Goal: Feedback & Contribution: Contribute content

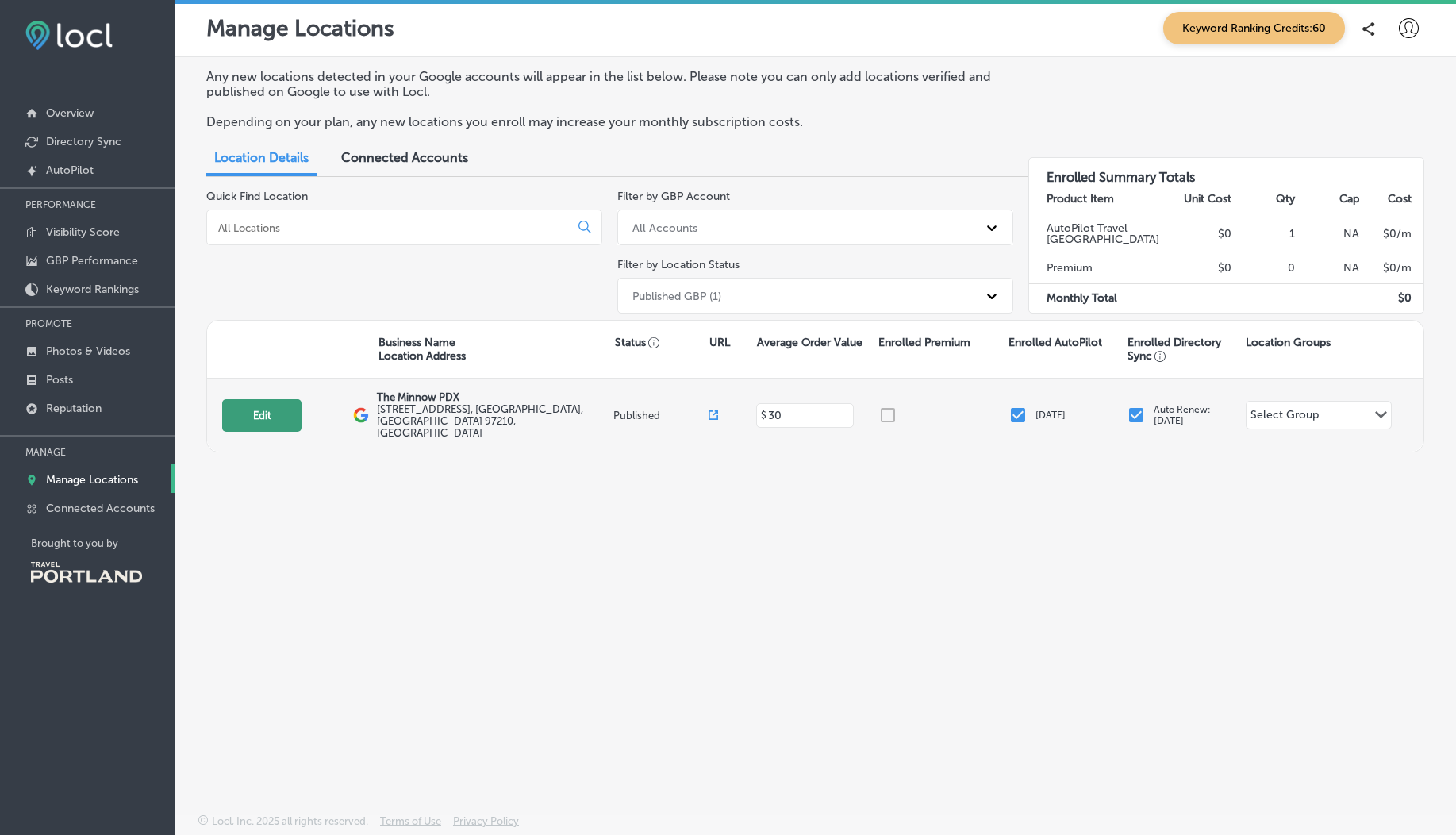
click at [262, 404] on button "Edit" at bounding box center [262, 415] width 80 height 32
select select "US"
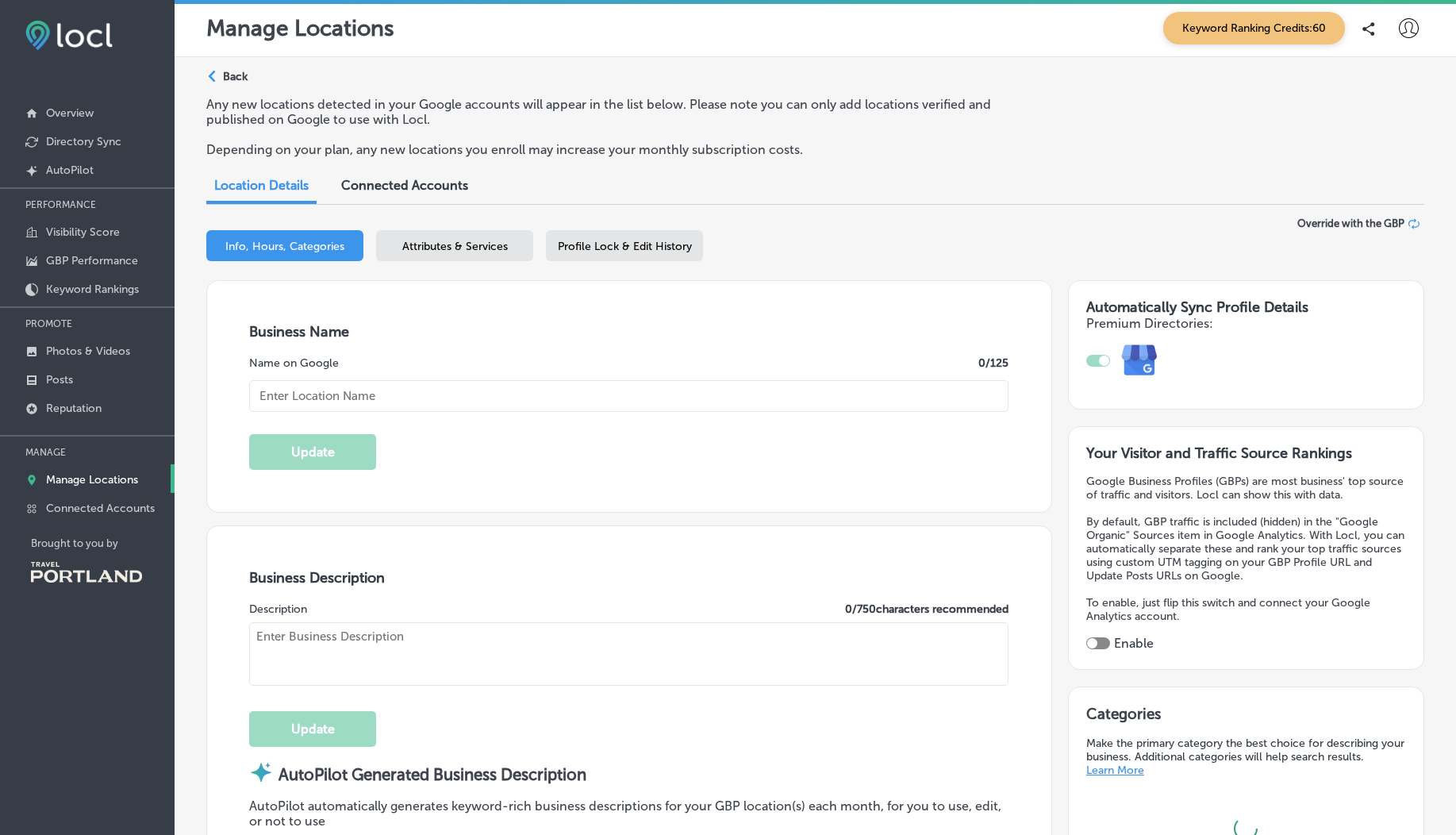
type input "The Minnow PDX"
type textarea "The Minnow PDX offers a farm-fresh dining experience, crafting seasonal soups, …"
type input "[STREET_ADDRESS]"
type input "[GEOGRAPHIC_DATA]"
type input "97210"
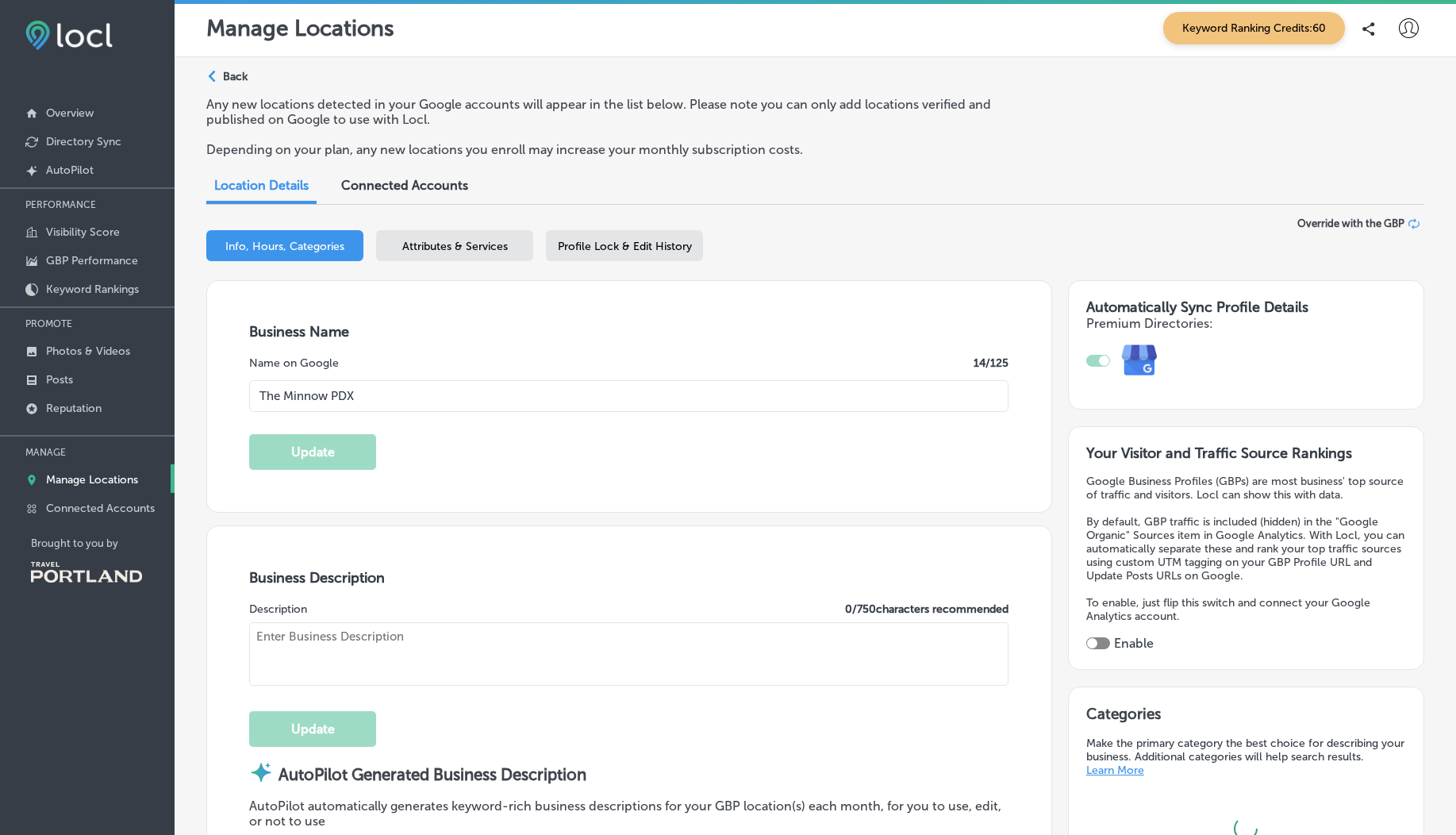
type input "US"
type input "[URL][DOMAIN_NAME]"
type input "30"
type input "[EMAIL_ADDRESS][DOMAIN_NAME]"
type input "[URL][DOMAIN_NAME]"
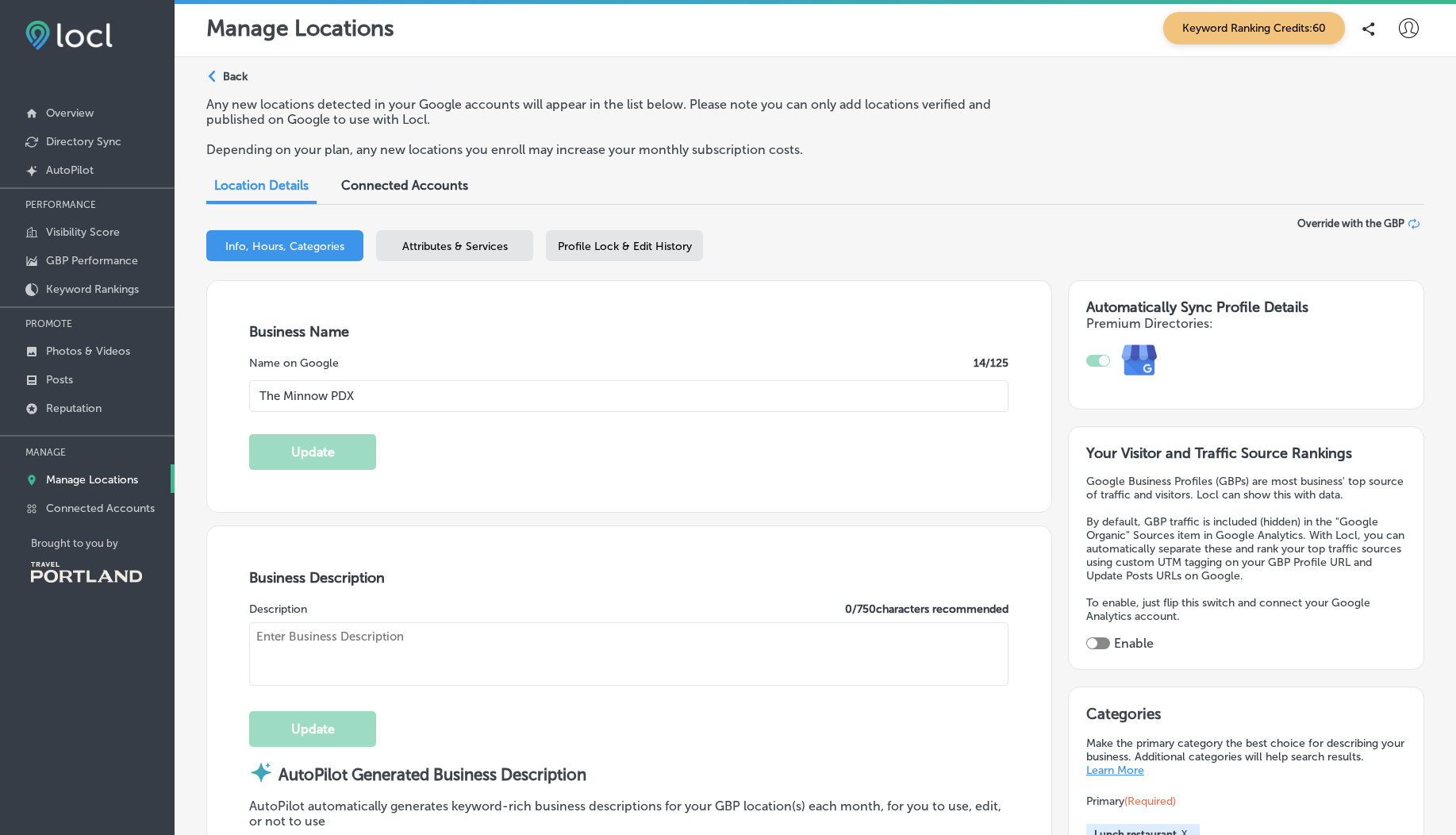
type input "[URL][DOMAIN_NAME]"
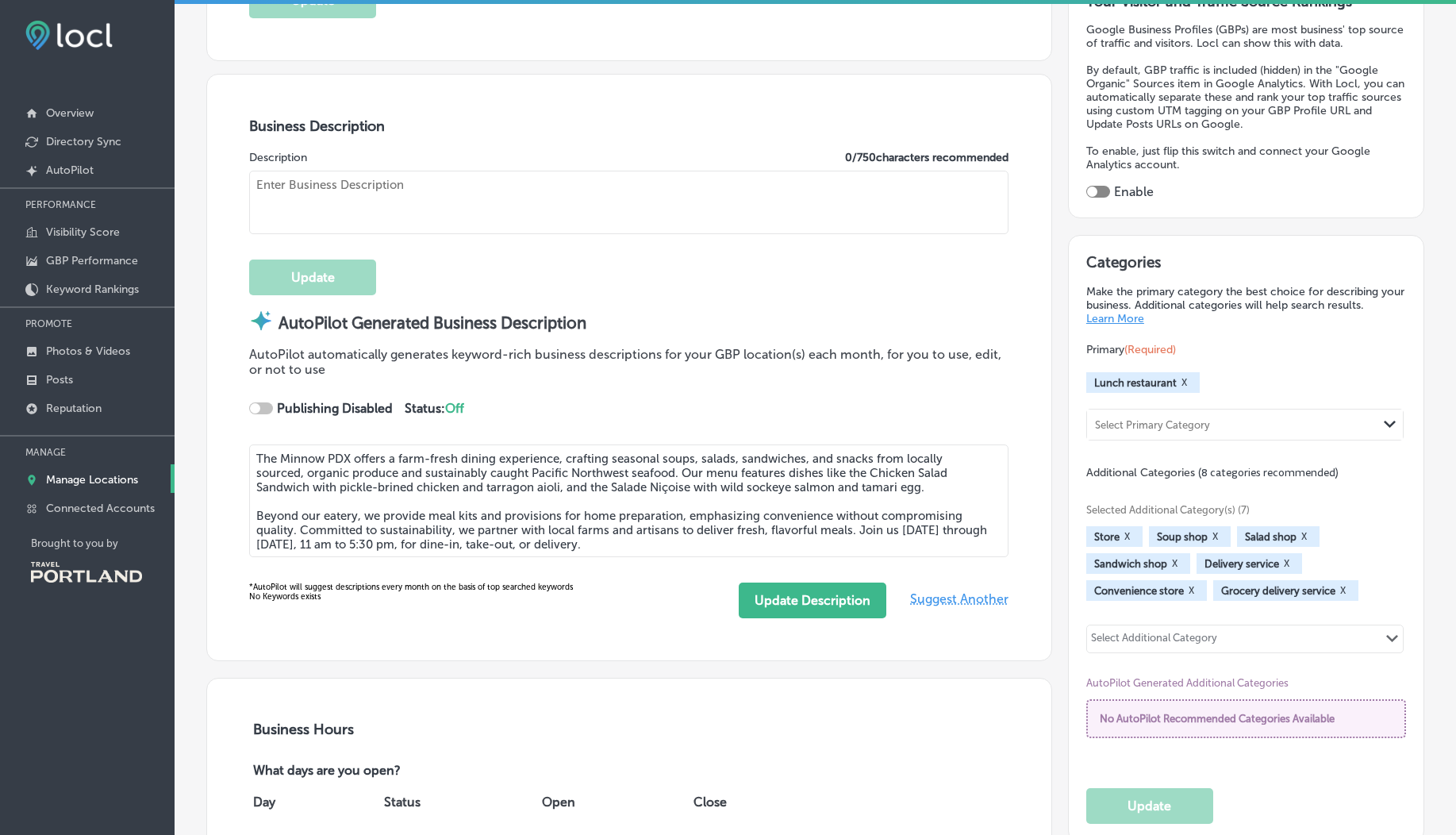
type textarea "A Farm-Fresh Eatery 🥕 Lunch fare, [PERSON_NAME] & sundries in a calm & casual e…"
type input "[PHONE_NUMBER]"
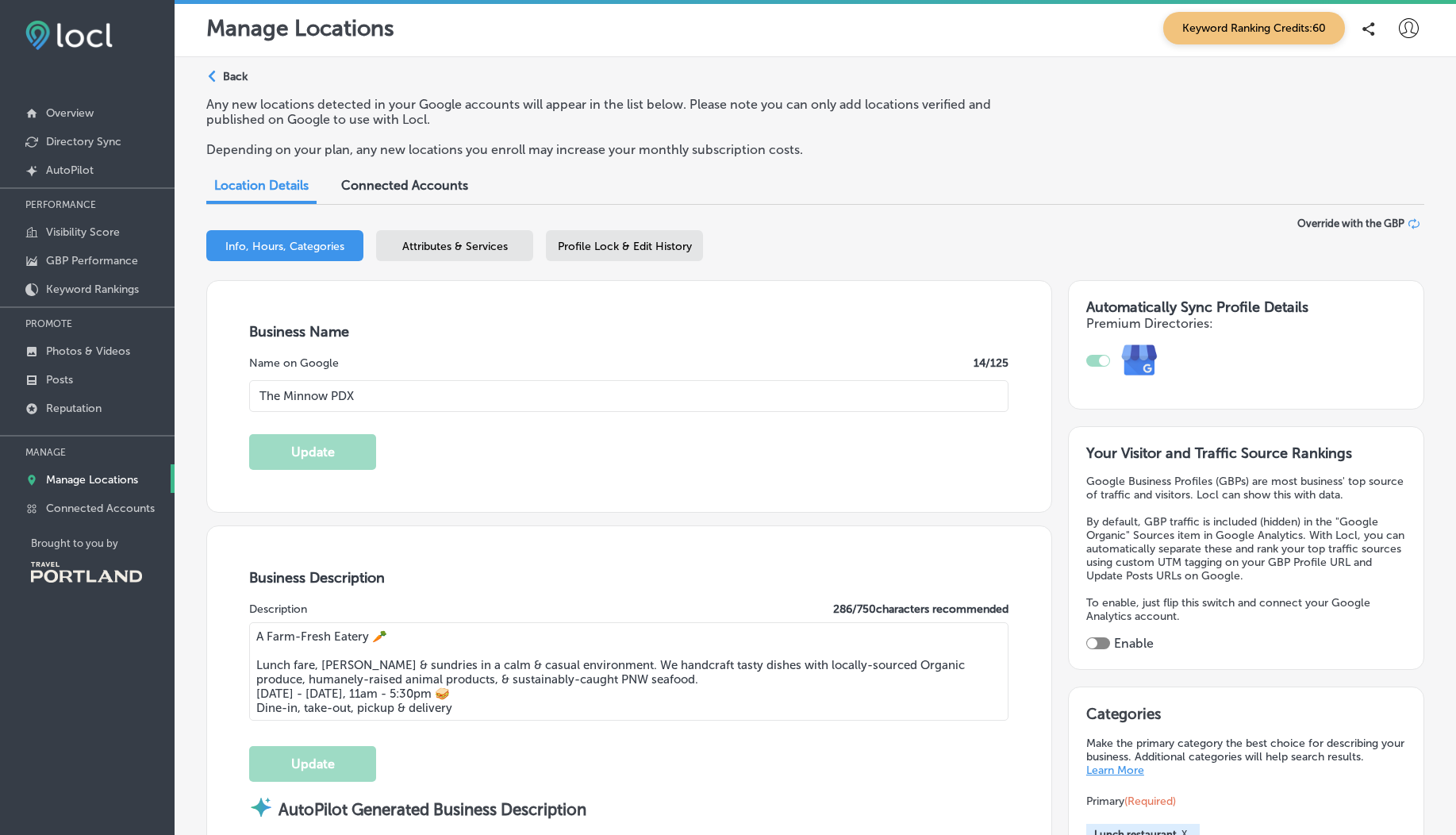
scroll to position [0, 0]
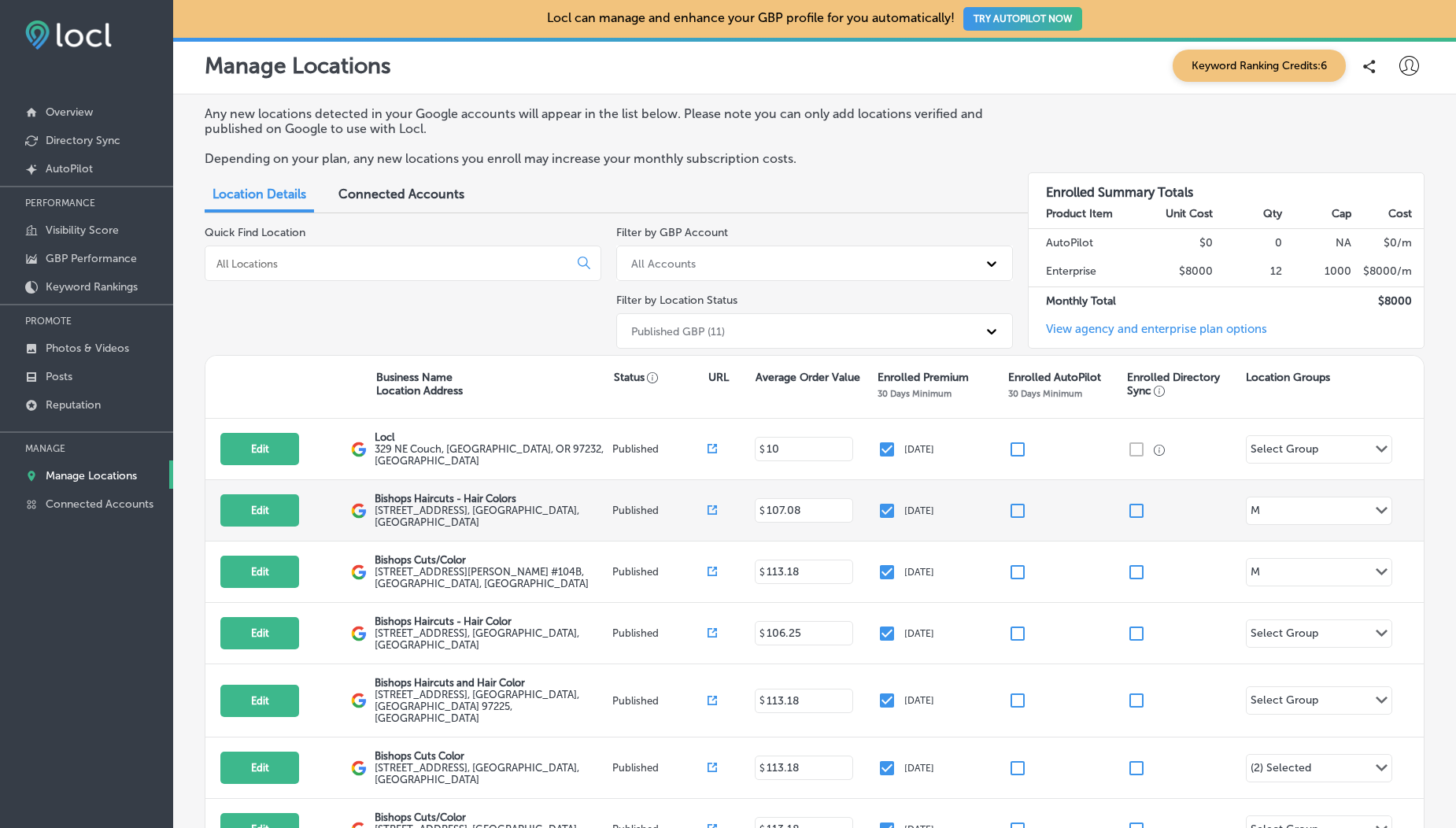
scroll to position [355, 0]
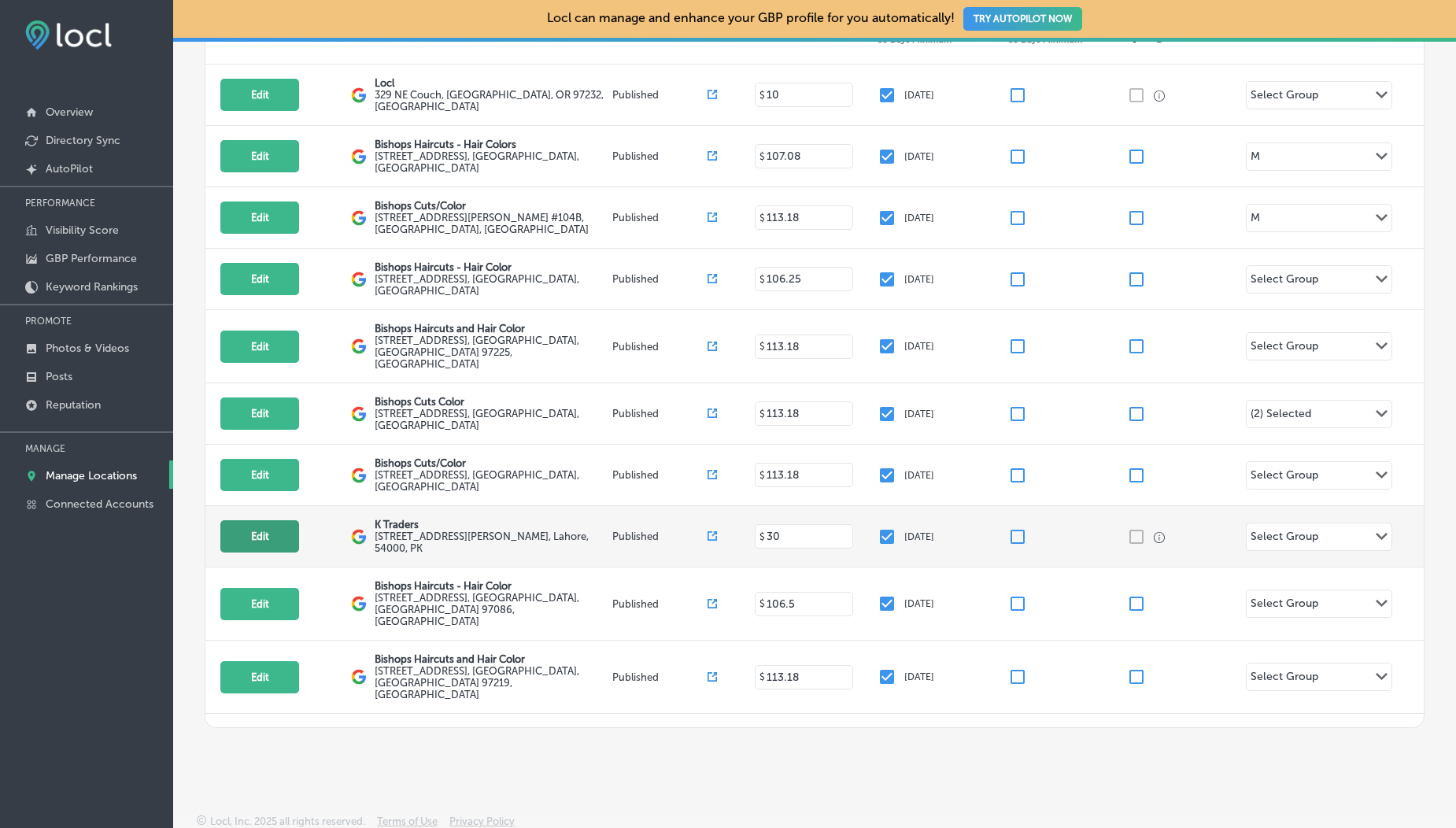
click at [256, 521] on button "Edit" at bounding box center [260, 536] width 79 height 32
select select "US"
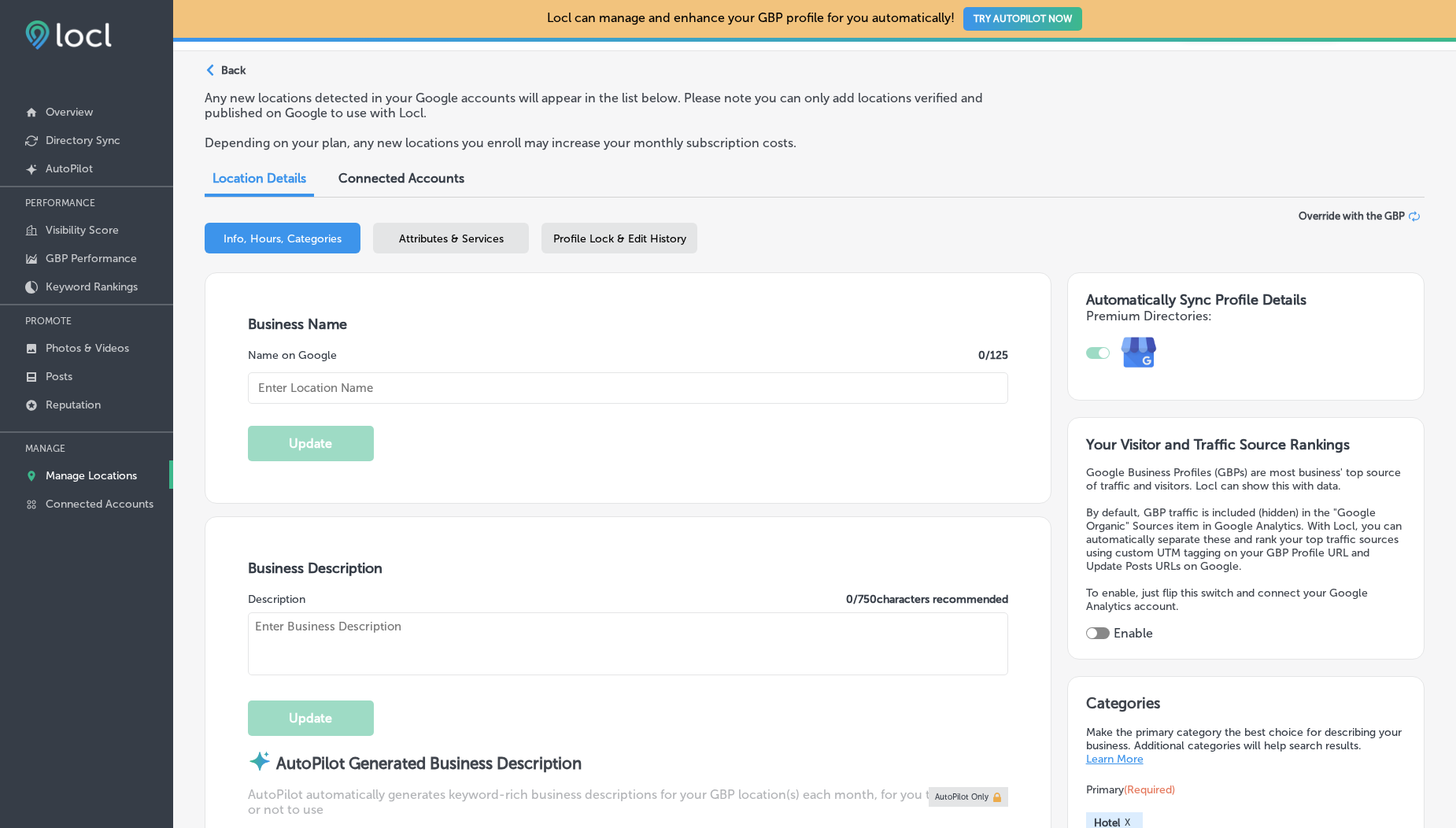
type input "K Traders"
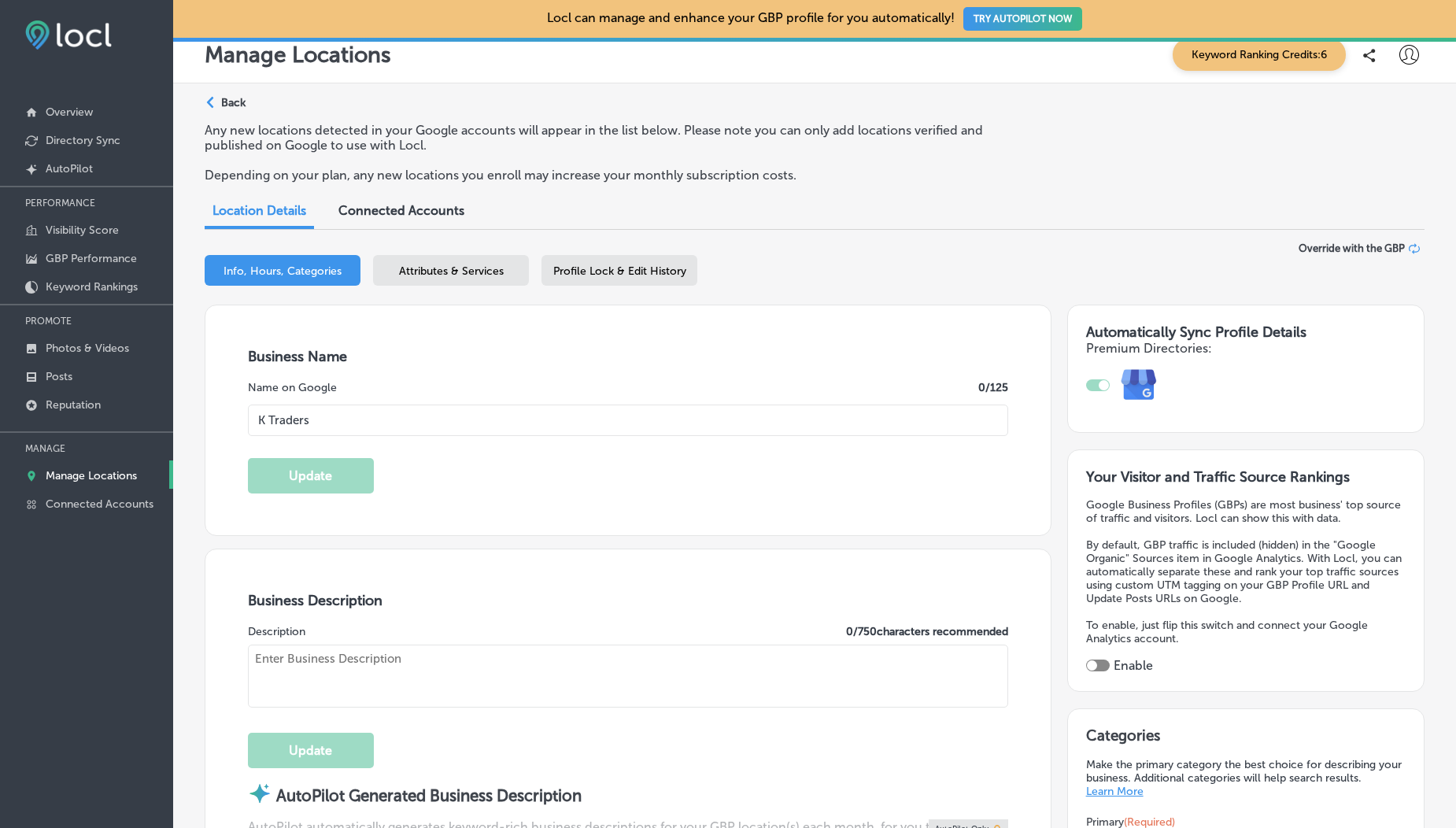
type input "505 A1 Block Johar Town"
type input "Lahore"
type input "54000"
type input "PK"
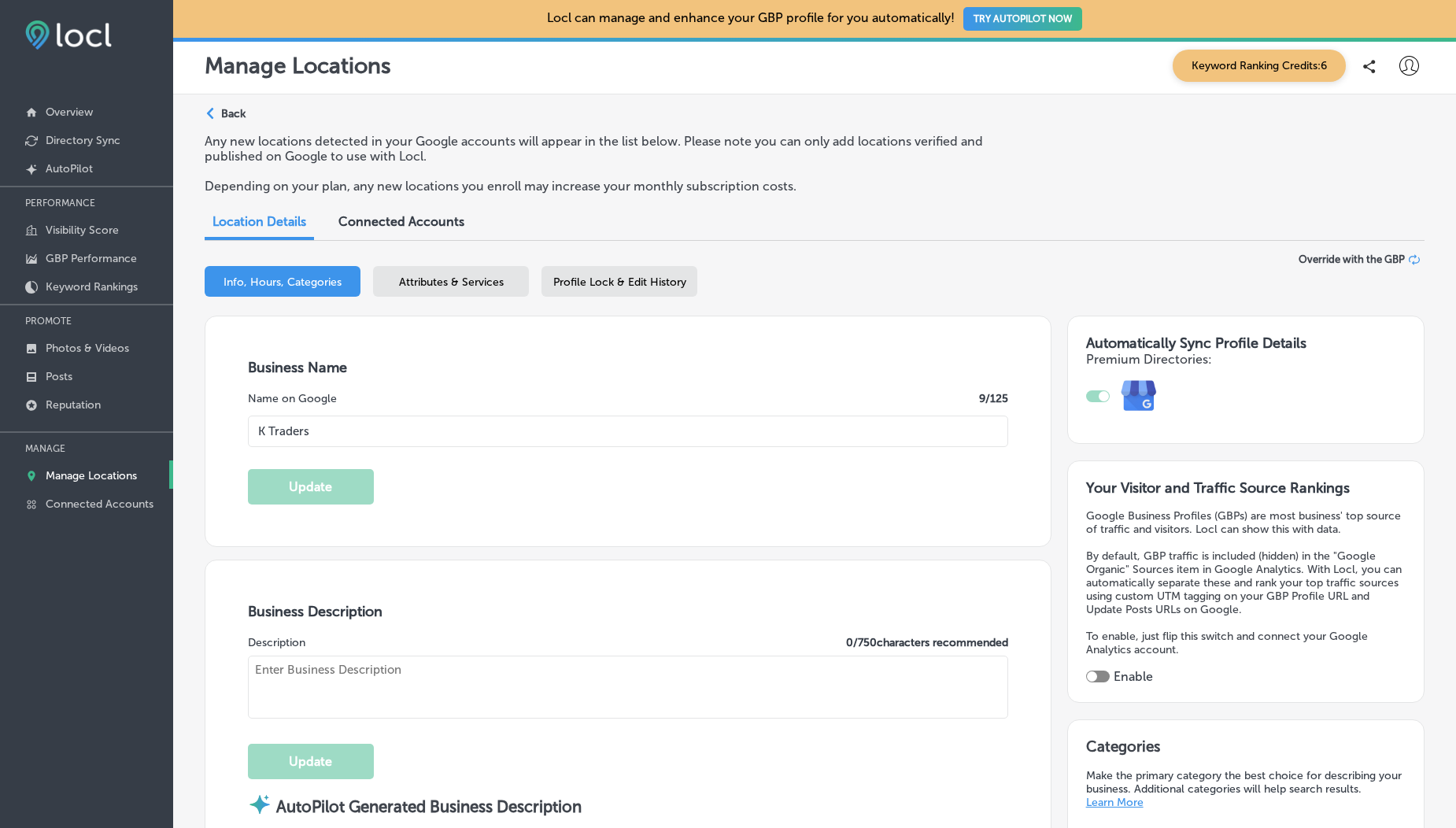
type input "https://app.locl.io/?utm_source=google-gmb-maps&utm_medium=gmb-website-button&u…"
click at [70, 341] on link "Photos & Videos" at bounding box center [86, 347] width 173 height 28
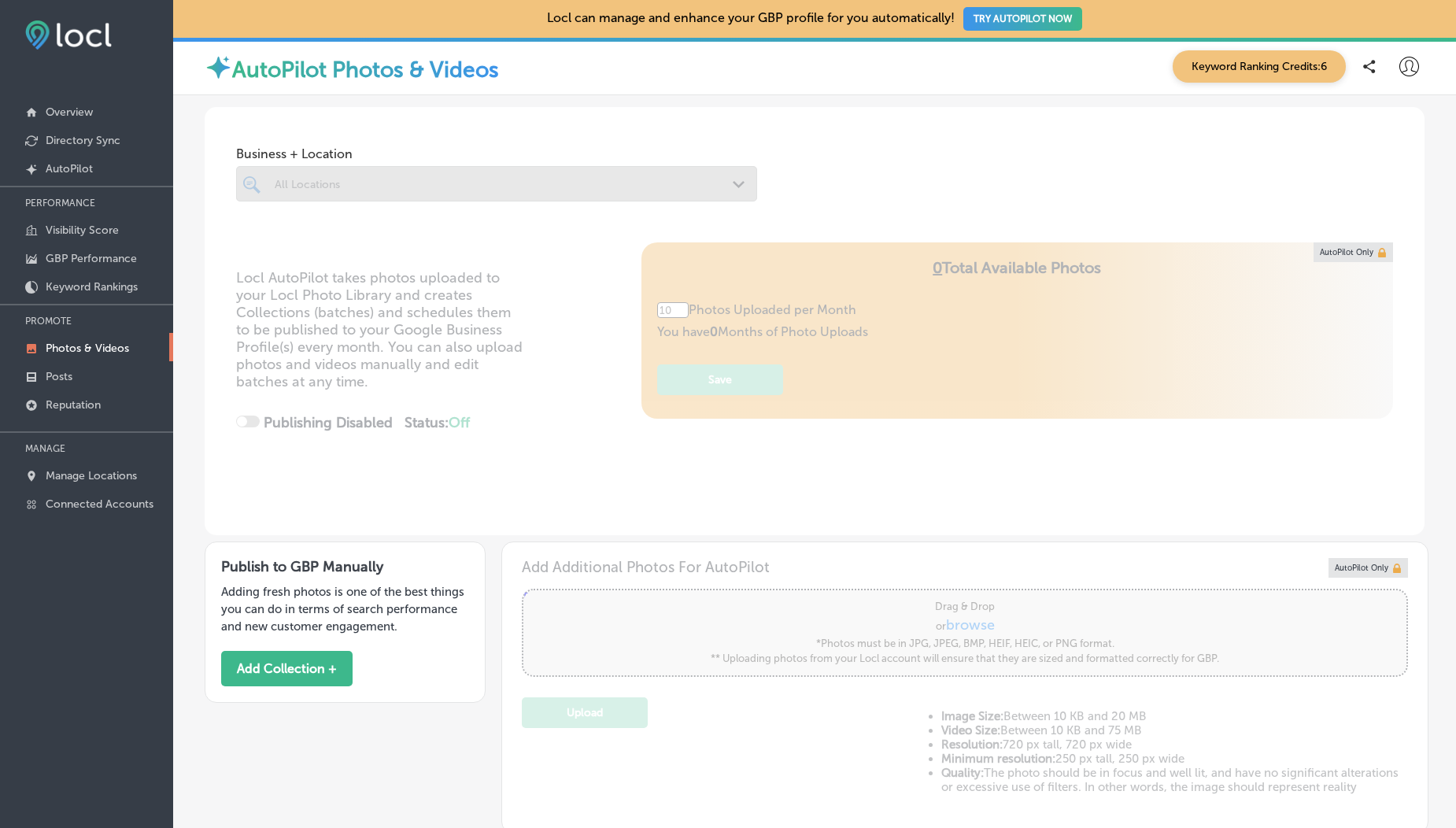
scroll to position [281, 0]
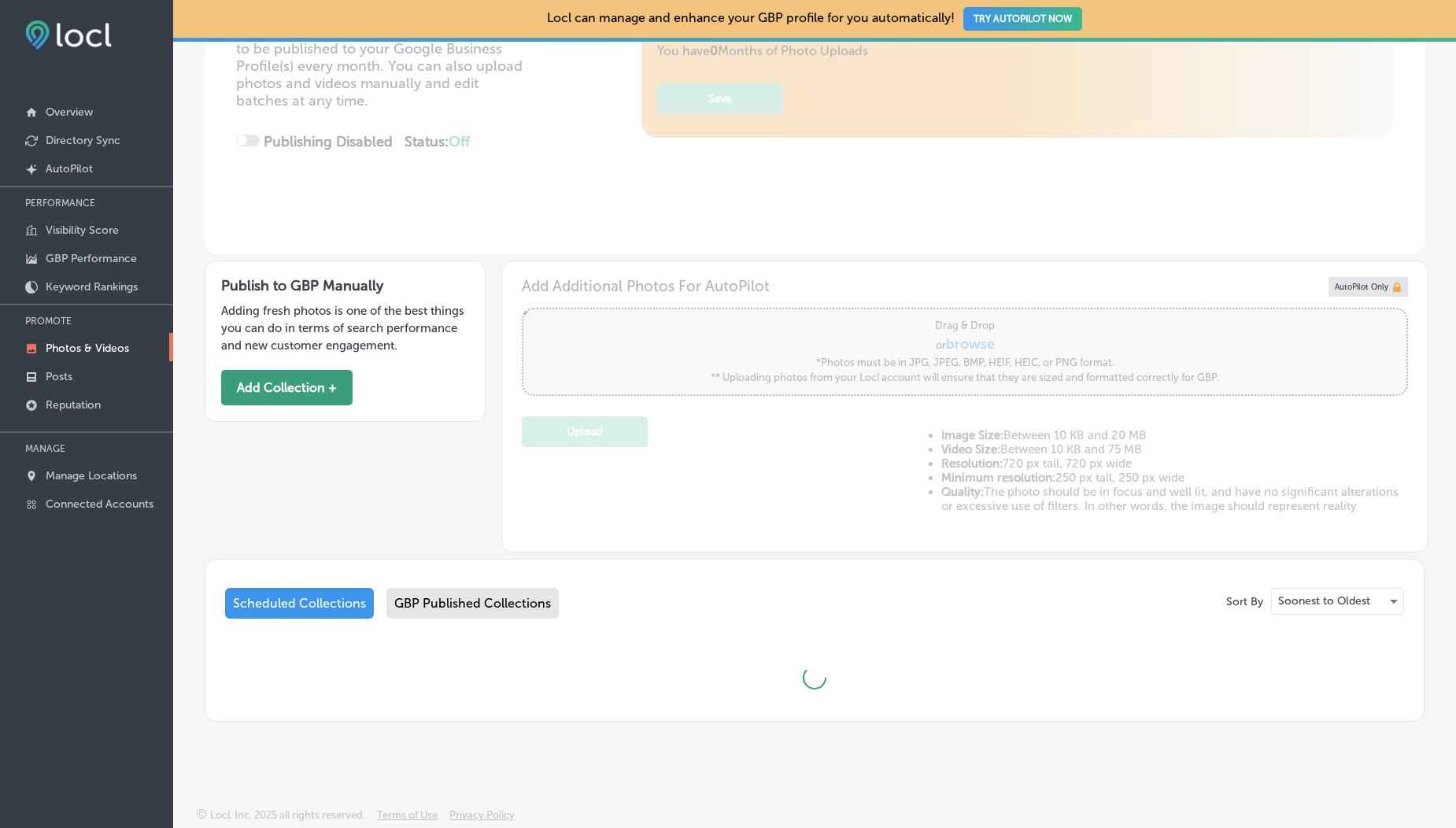
type input "5"
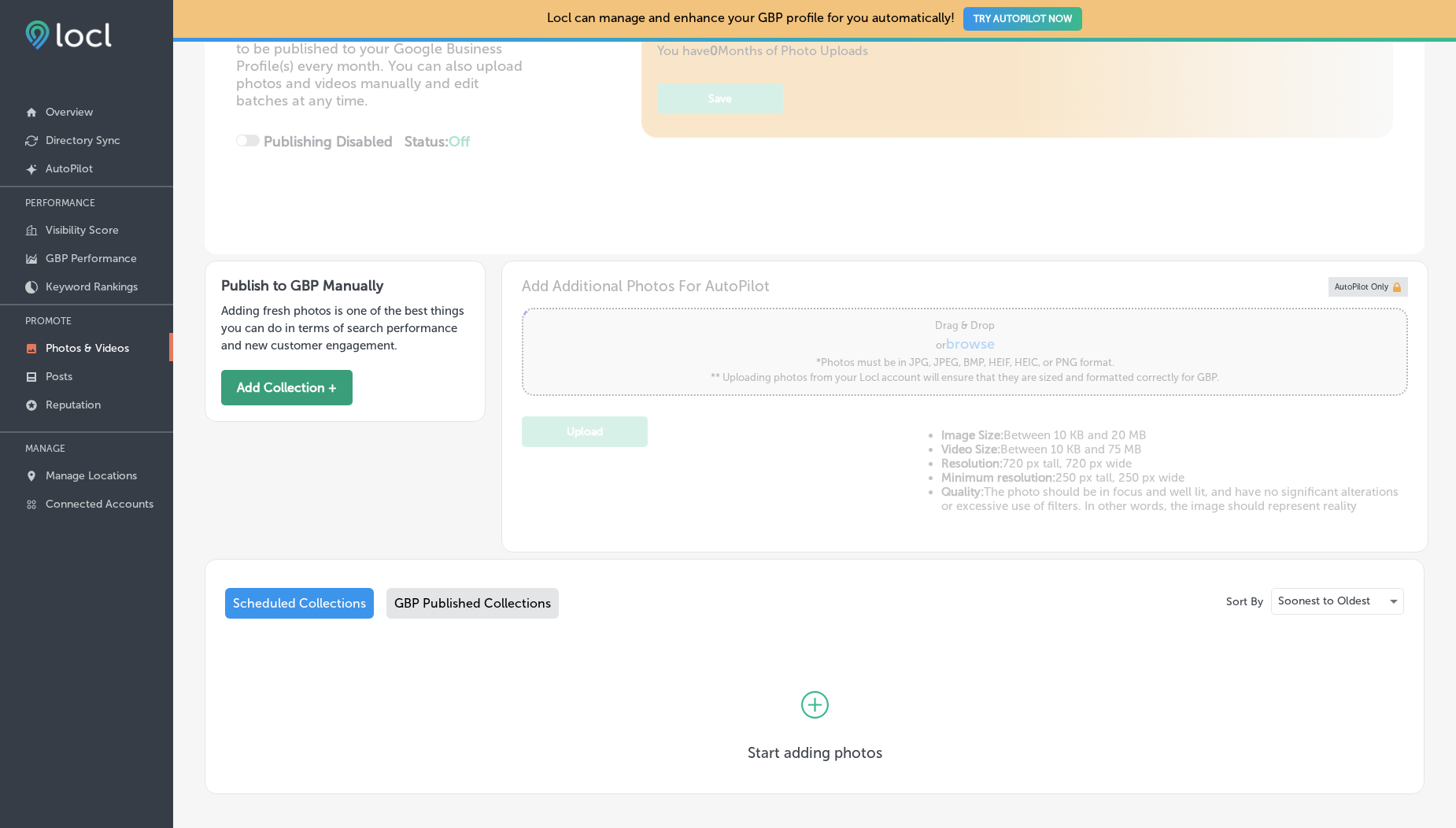
click at [315, 382] on button "Add Collection +" at bounding box center [287, 387] width 132 height 35
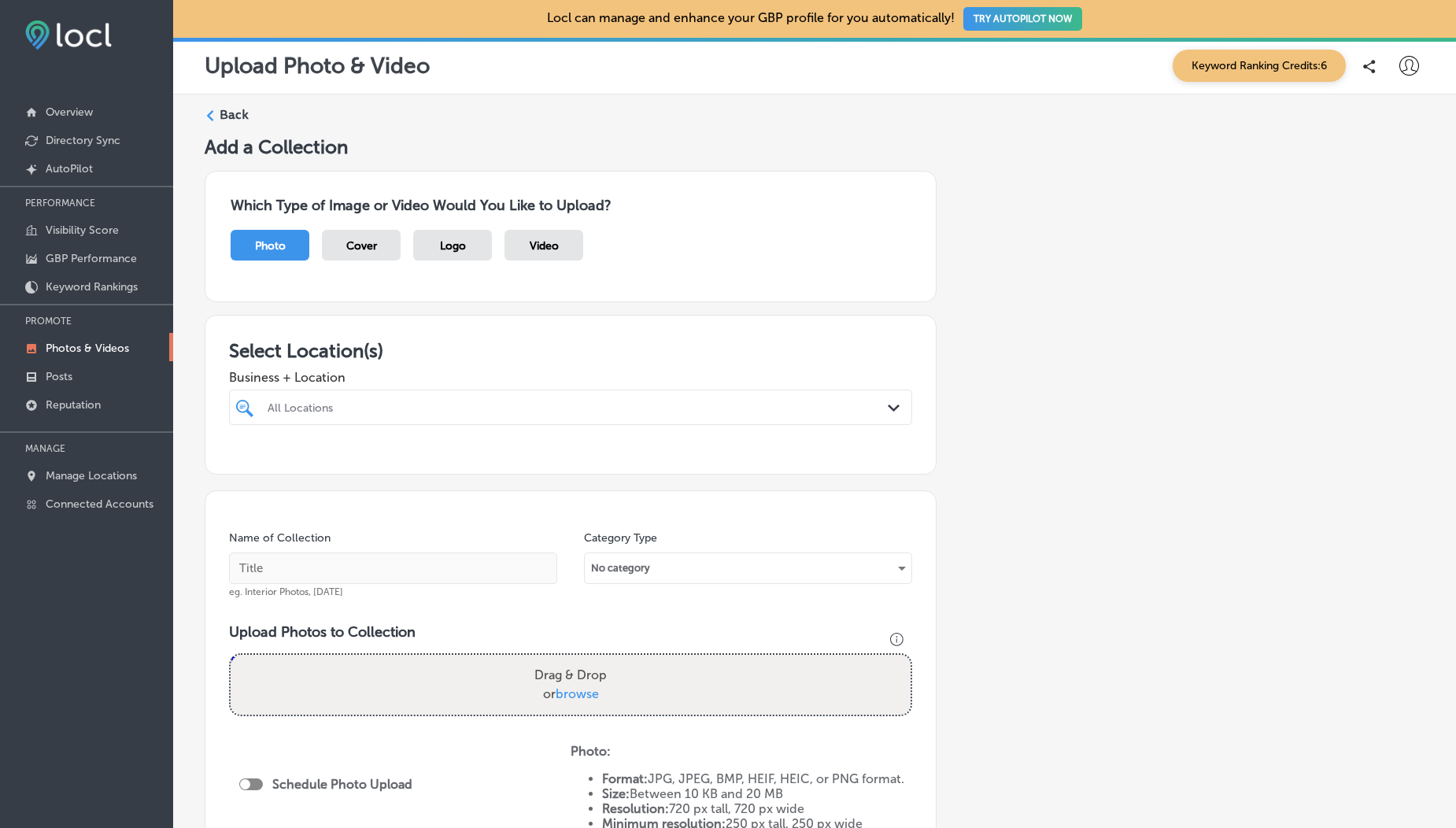
click at [560, 244] on div "Video" at bounding box center [544, 245] width 79 height 30
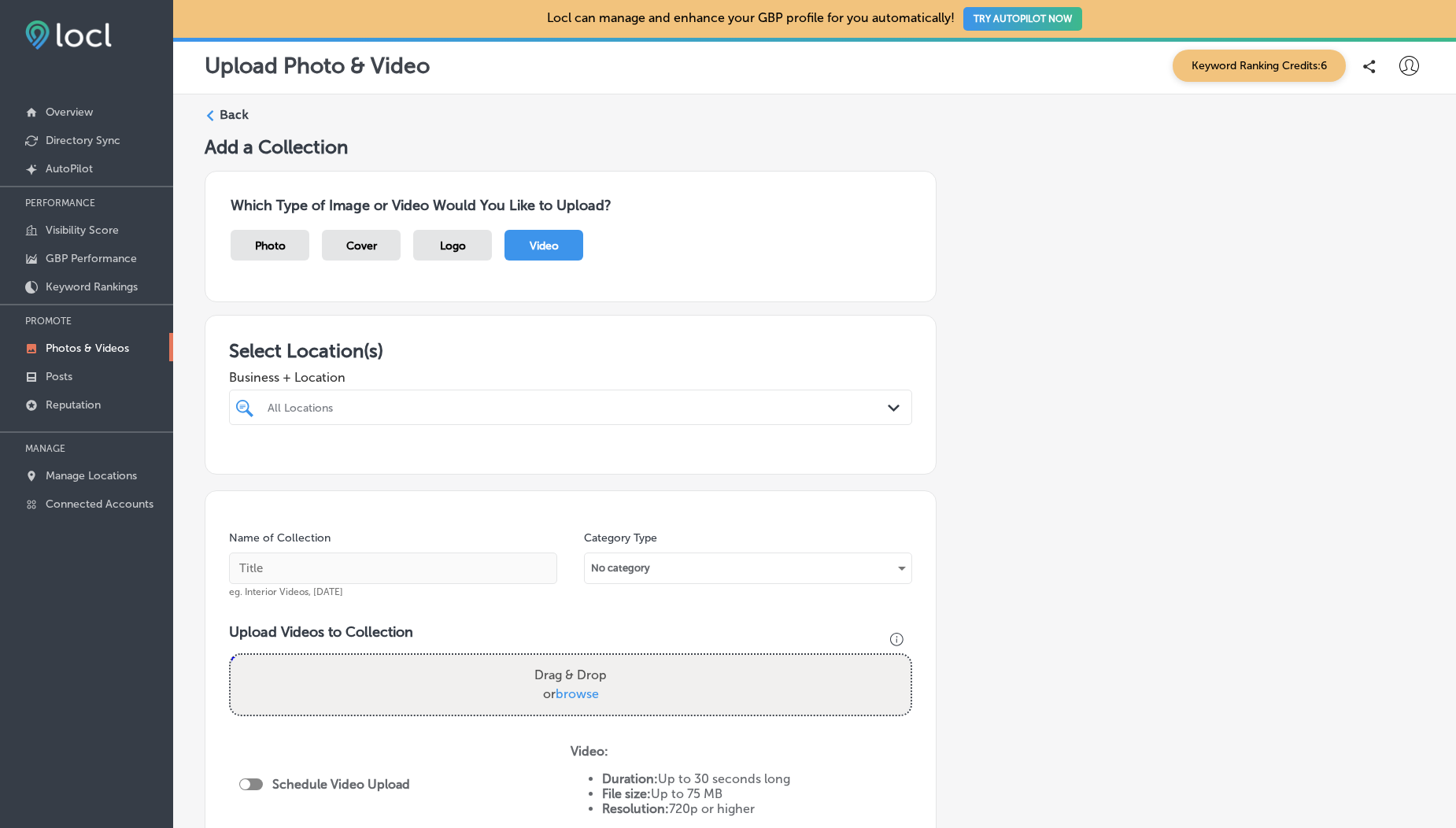
click at [438, 421] on div "All Locations Path Created with Sketch." at bounding box center [570, 407] width 683 height 35
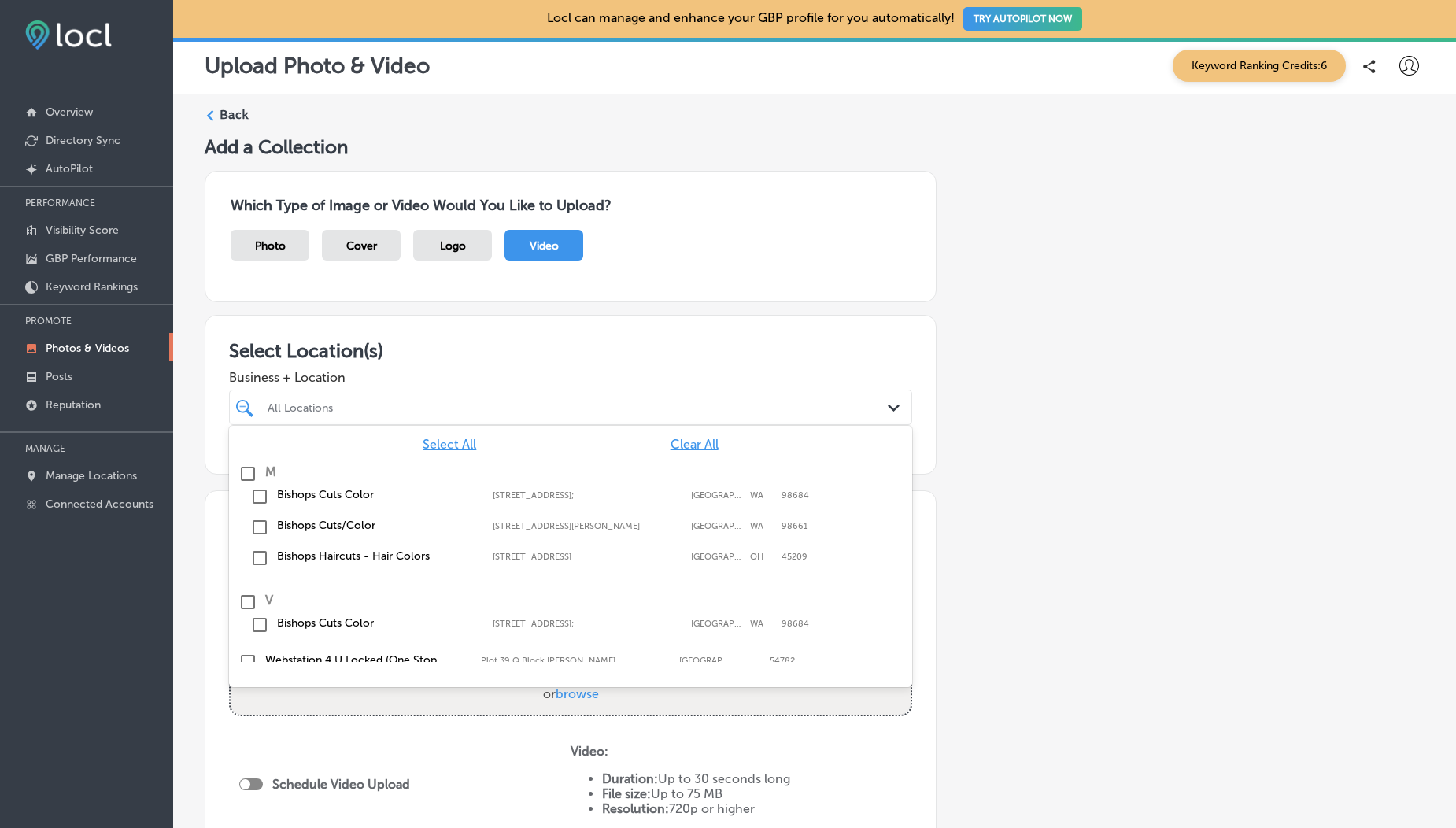
scroll to position [273, 0]
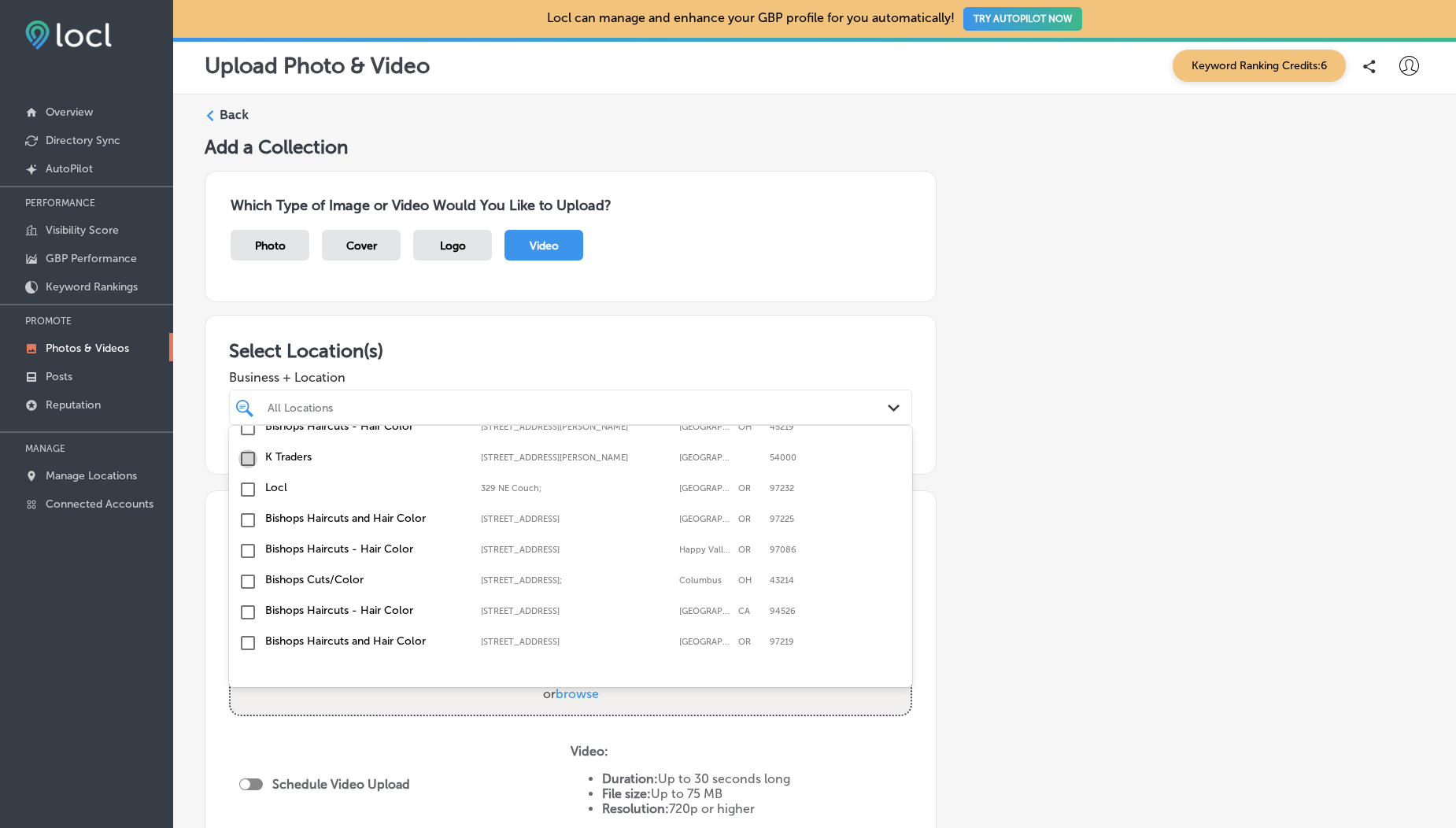
click at [250, 463] on input "checkbox" at bounding box center [248, 459] width 19 height 19
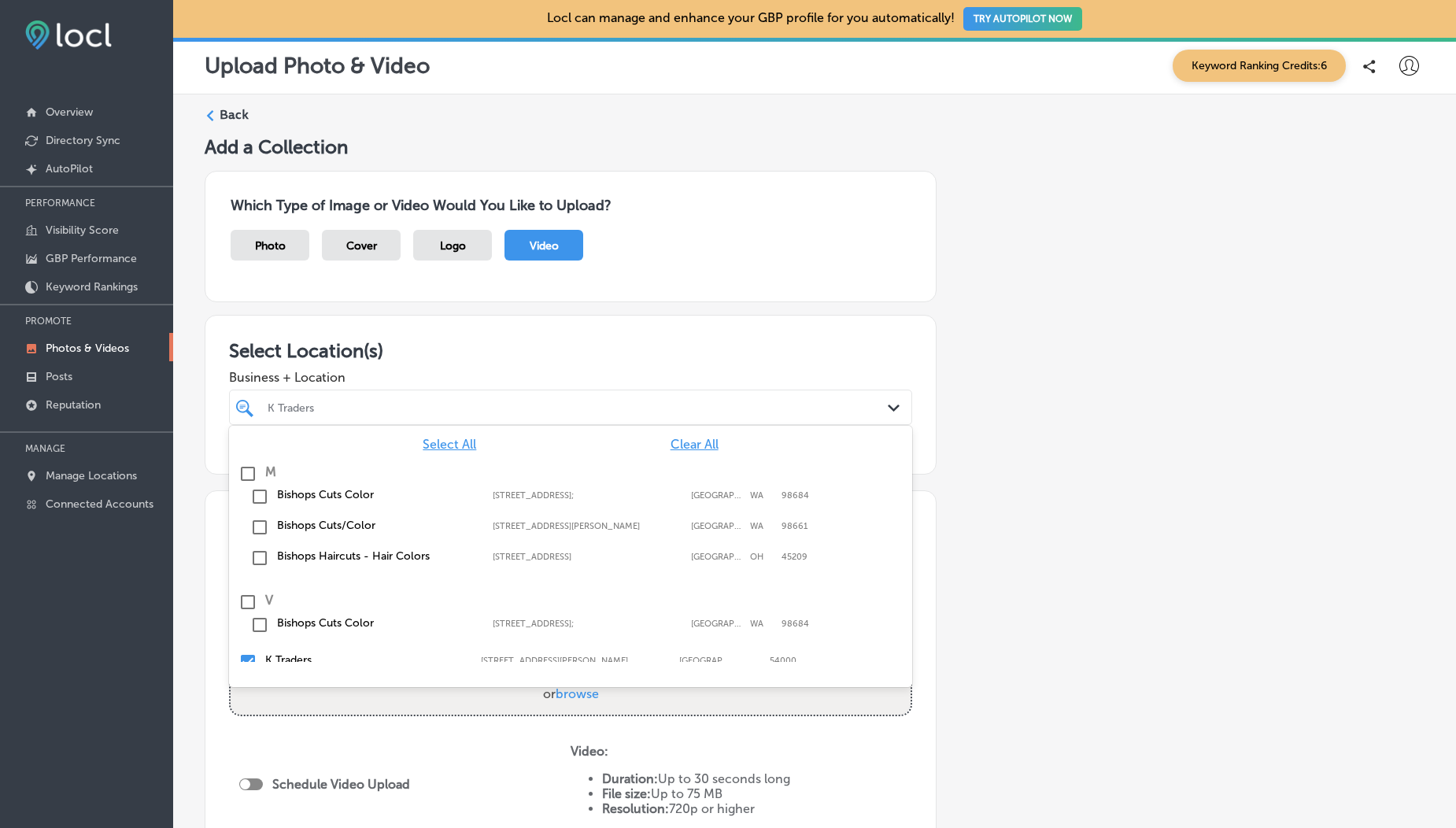
click at [573, 223] on div "Which Type of Image or Video Would You Like to Upload? Photo Cover Logo Video" at bounding box center [570, 236] width 732 height 132
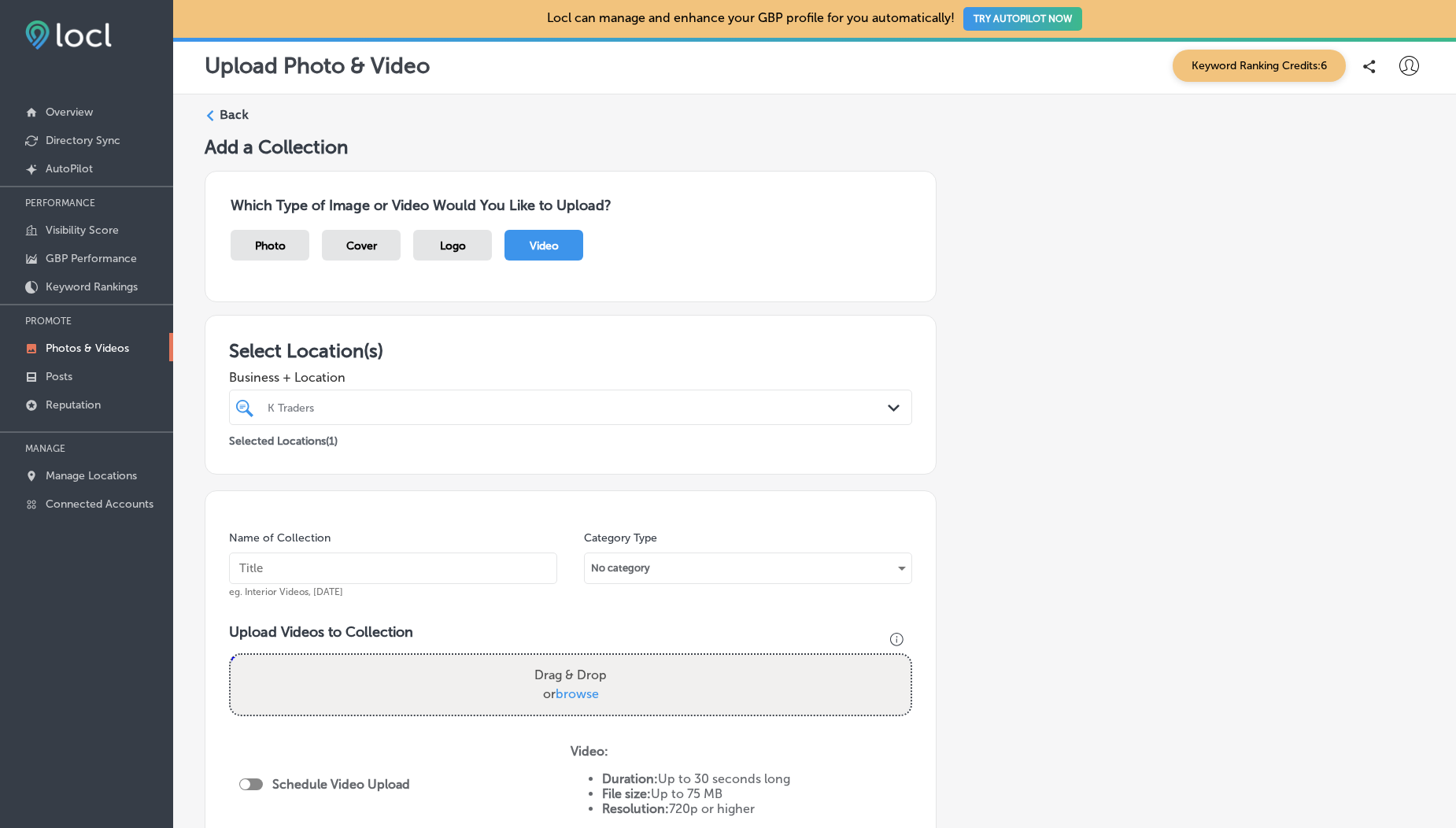
click at [575, 701] on label "Drag & Drop or browse" at bounding box center [570, 684] width 85 height 50
click at [575, 660] on input "Drag & Drop or browse" at bounding box center [571, 657] width 680 height 5
type input "C:\fakepath\1000190211.mp4"
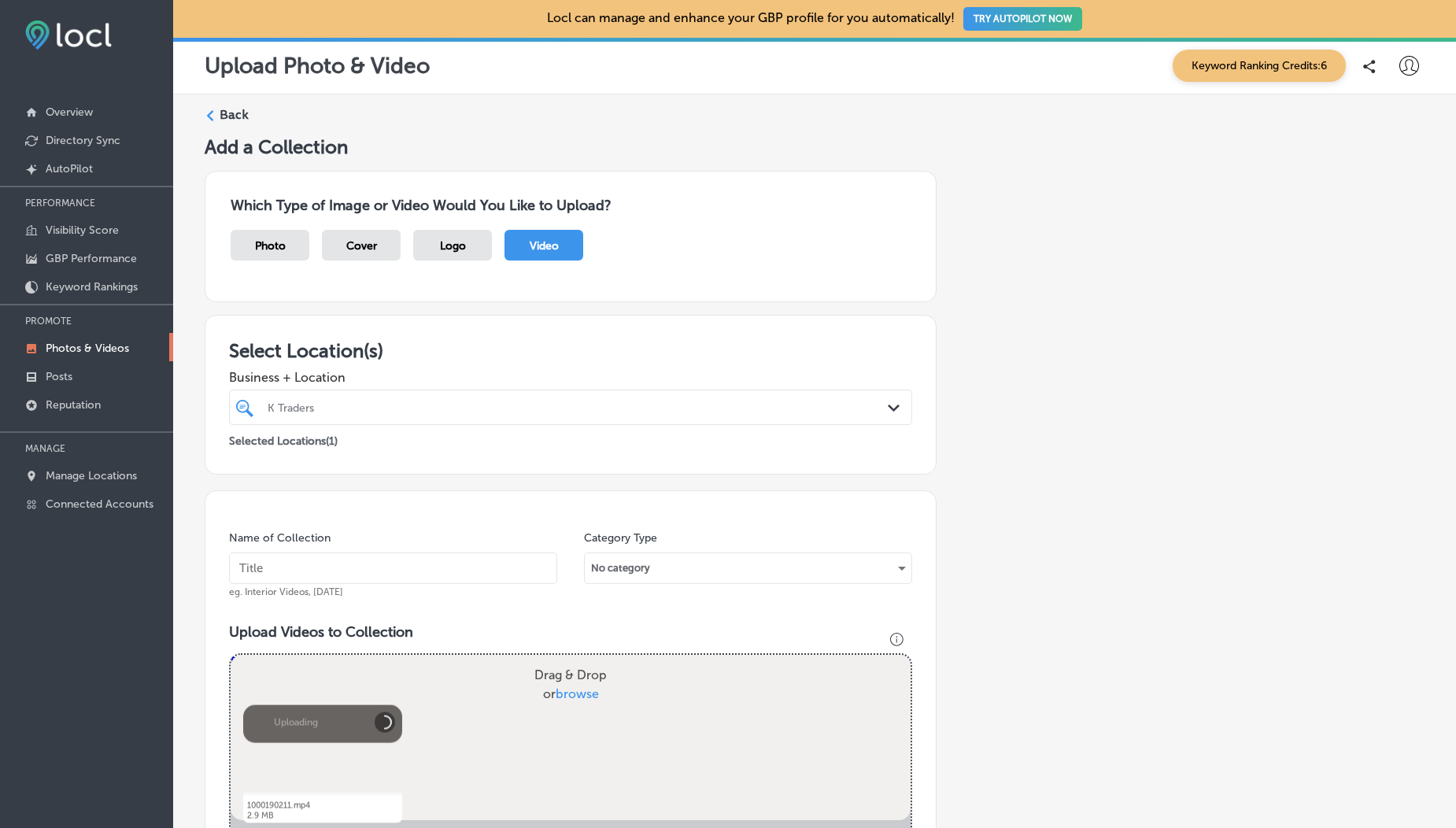
scroll to position [398, 0]
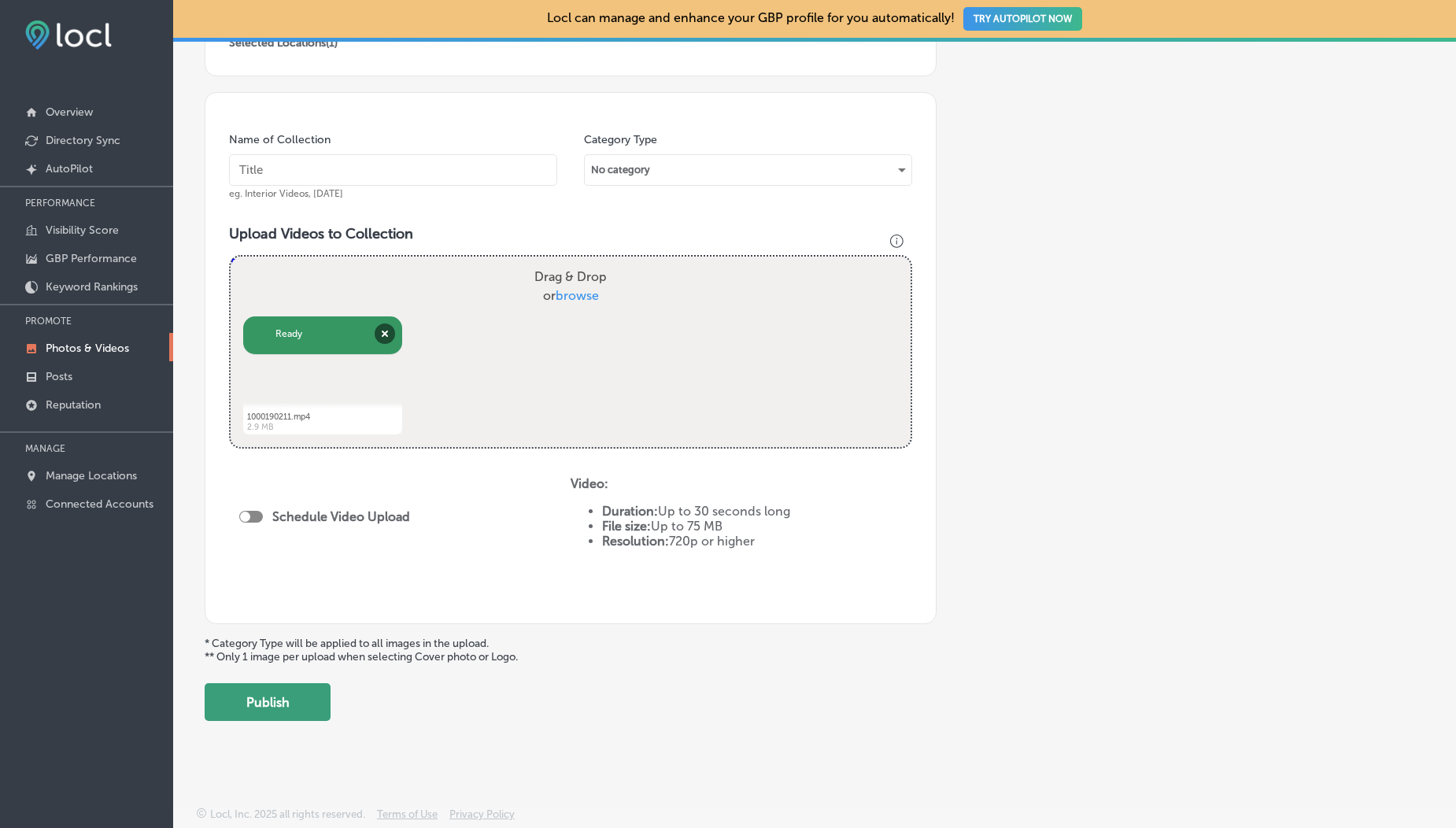
click at [269, 710] on button "Publish" at bounding box center [268, 701] width 126 height 38
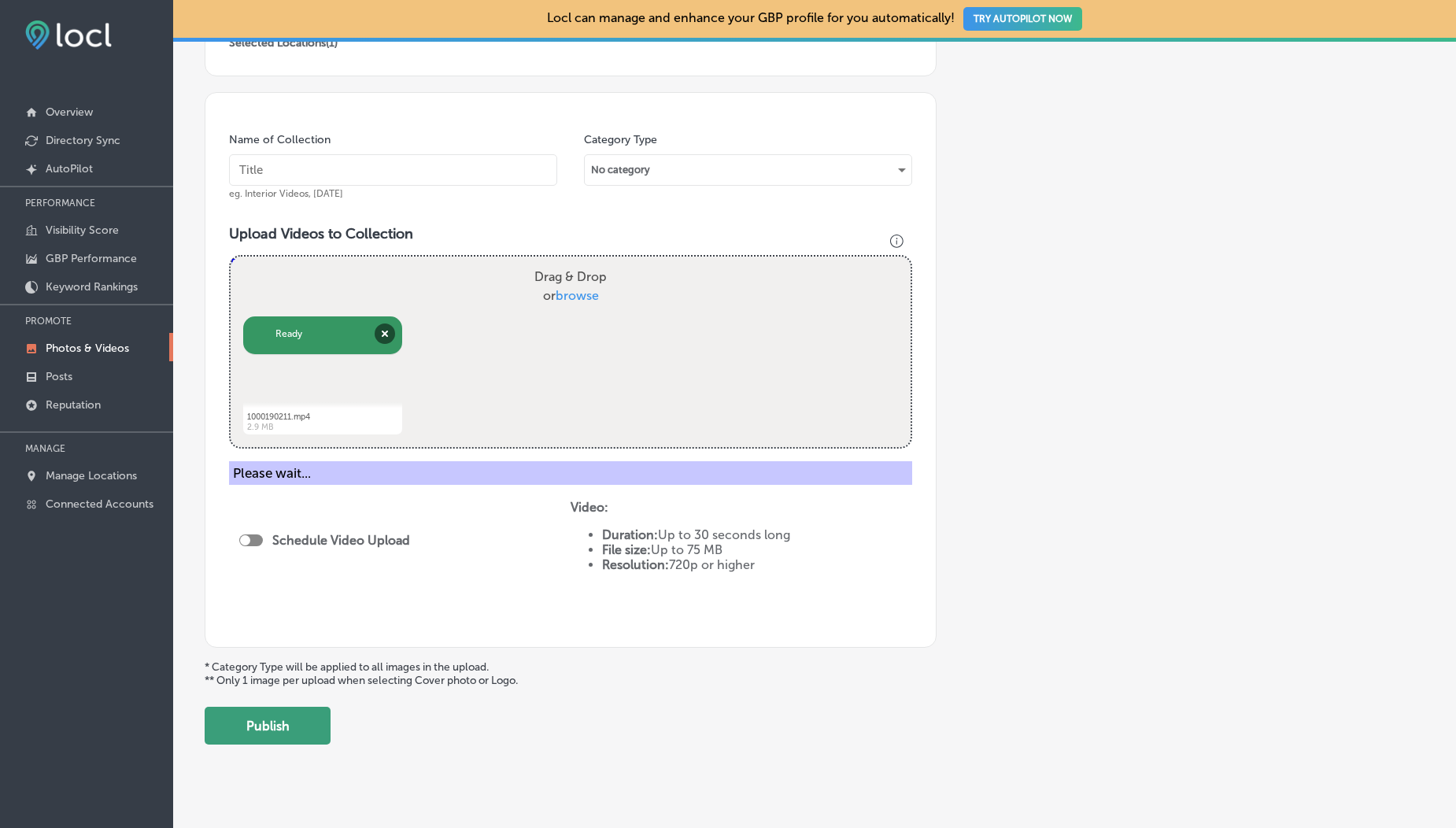
scroll to position [349, 0]
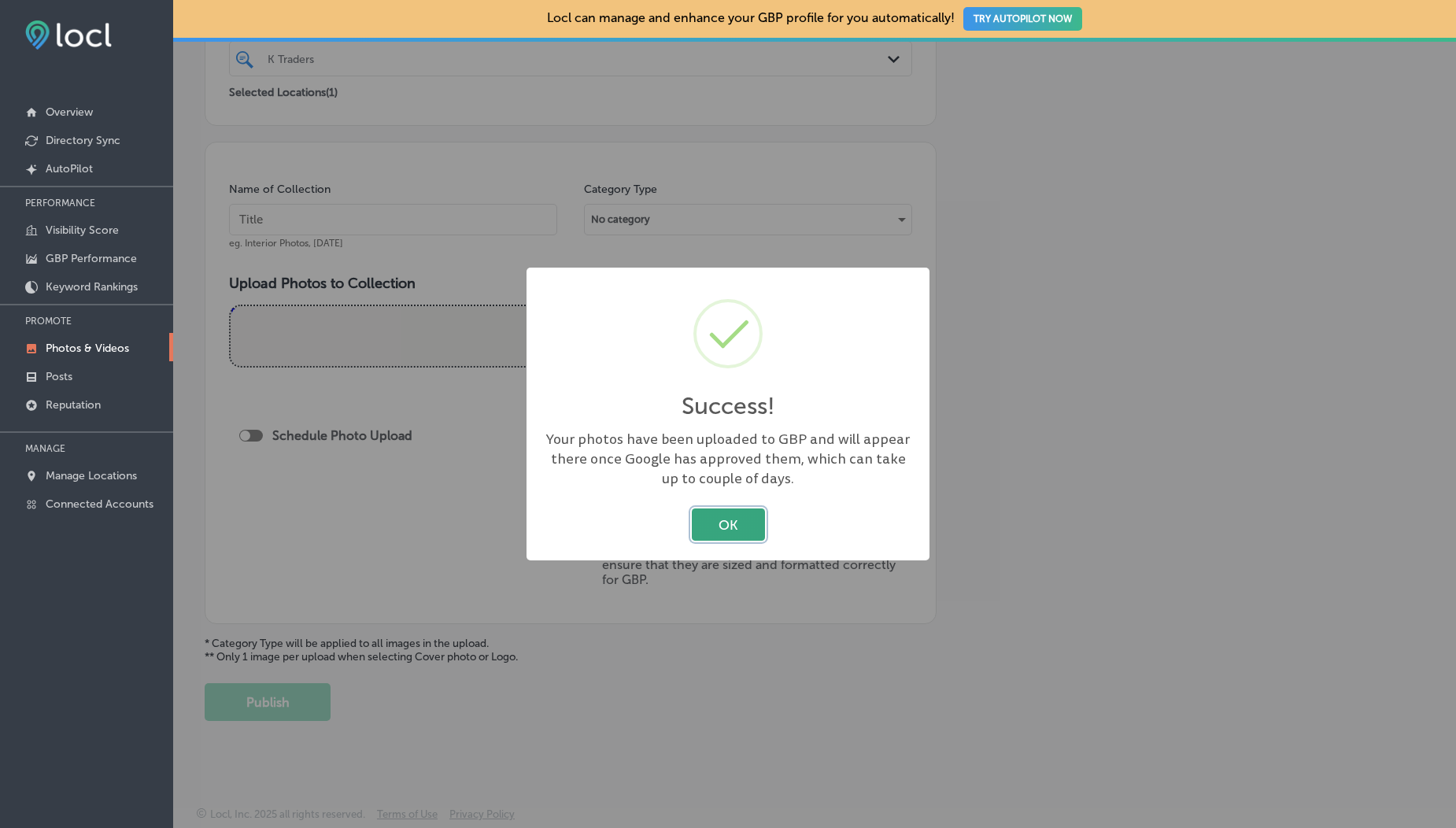
click at [732, 537] on button "OK" at bounding box center [728, 525] width 73 height 32
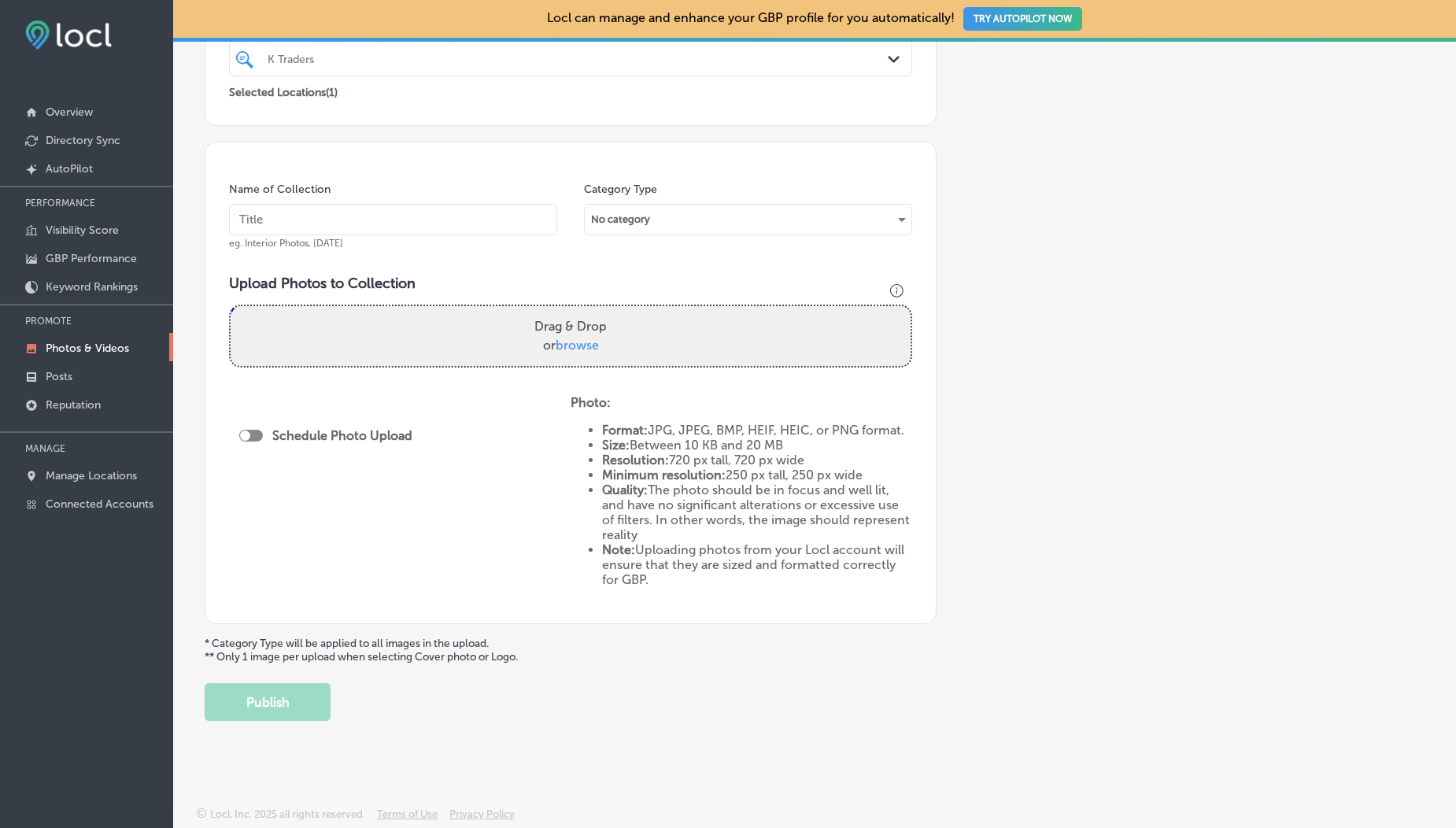
scroll to position [0, 0]
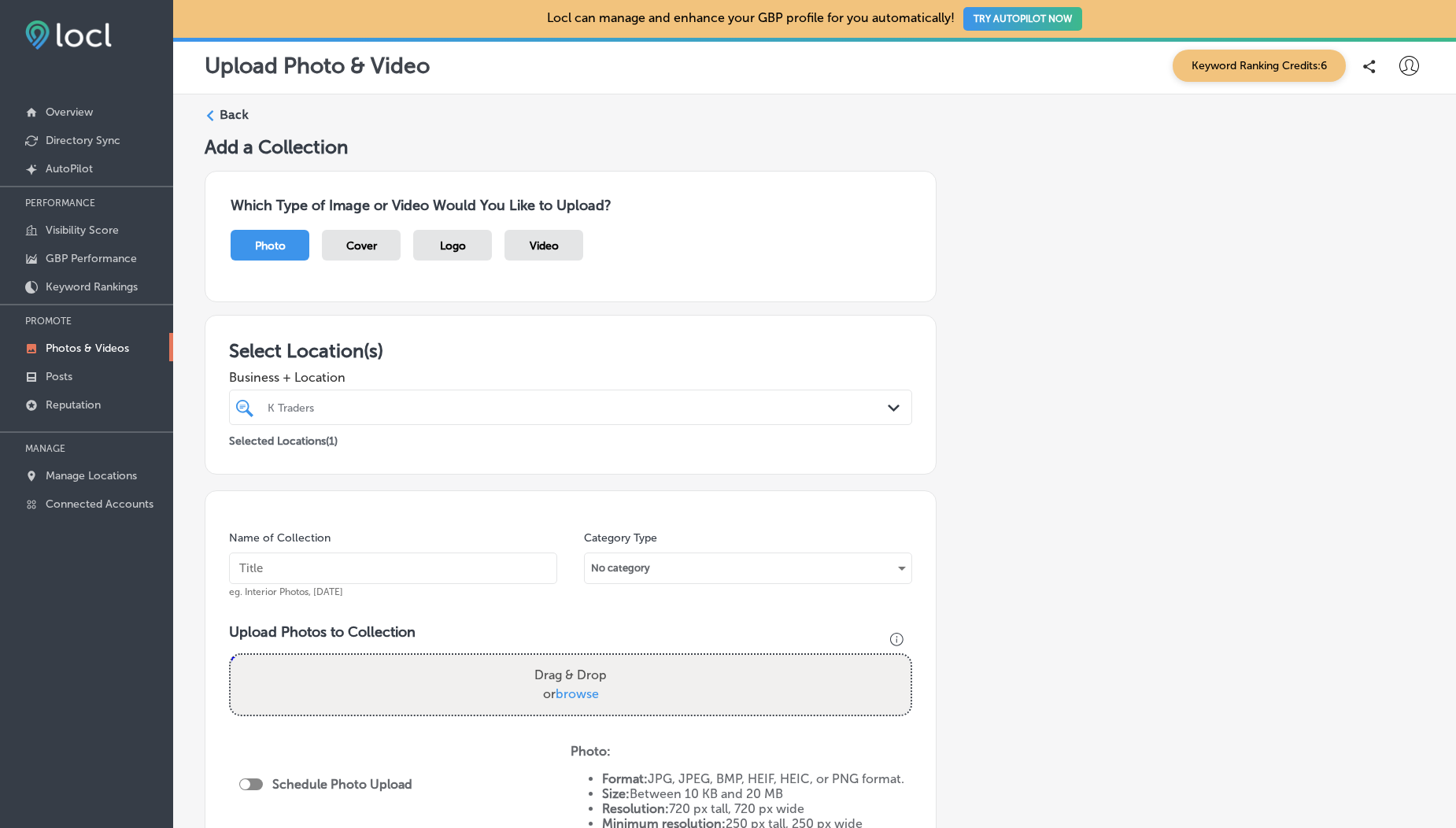
click at [228, 121] on label "Back" at bounding box center [234, 115] width 29 height 18
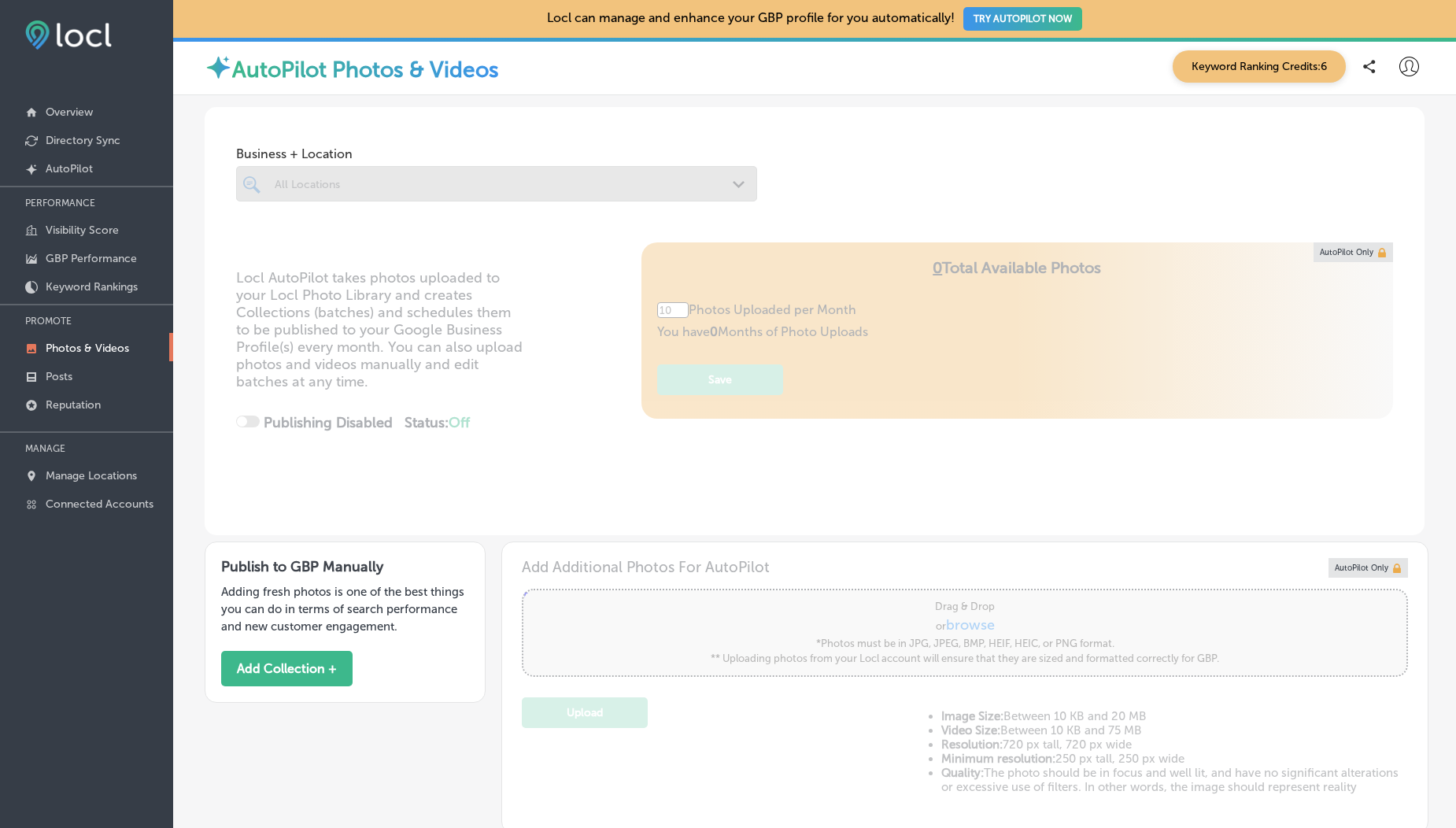
scroll to position [281, 0]
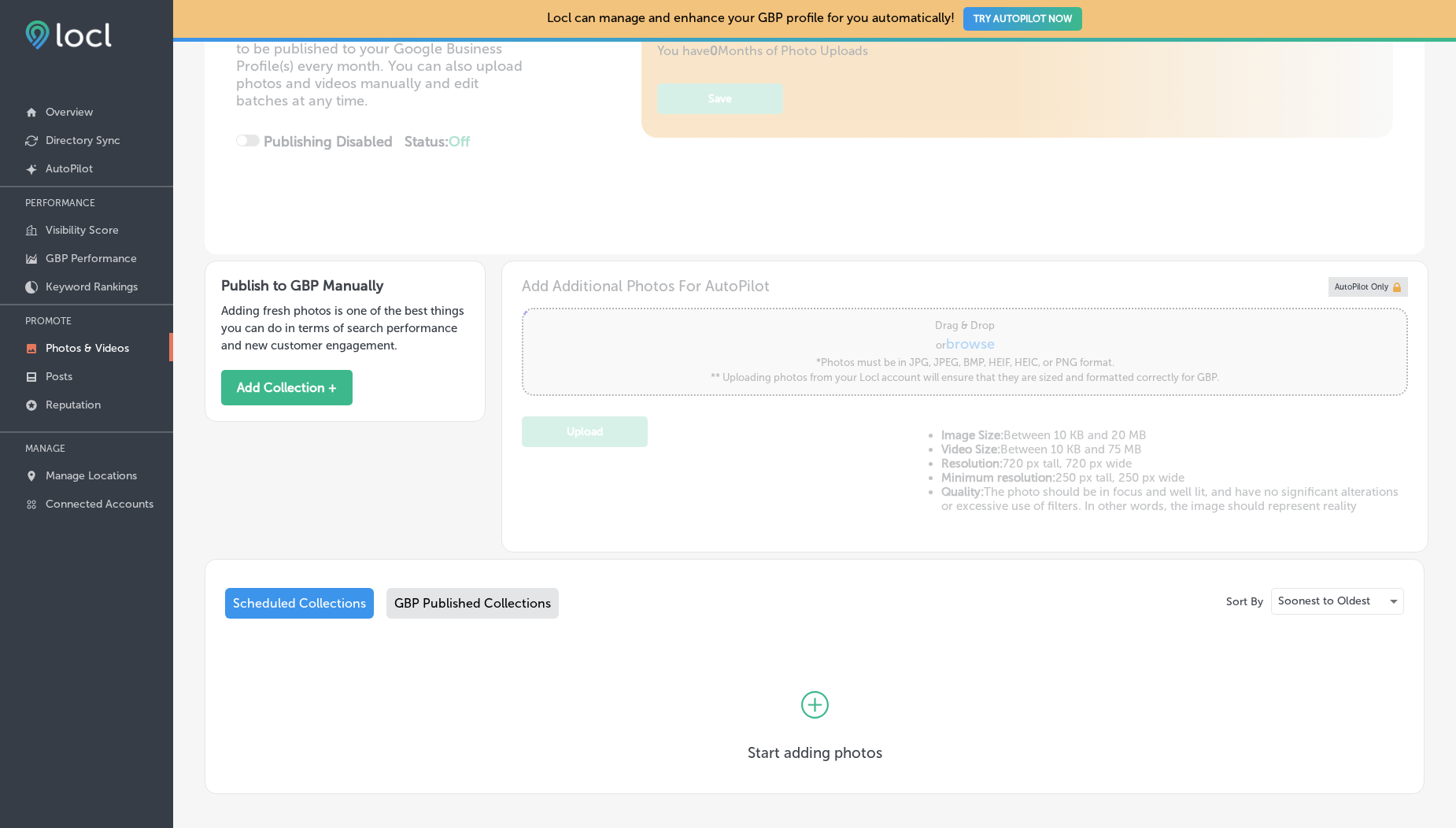
type input "5"
click at [514, 602] on div "GBP Published Collections" at bounding box center [473, 603] width 173 height 30
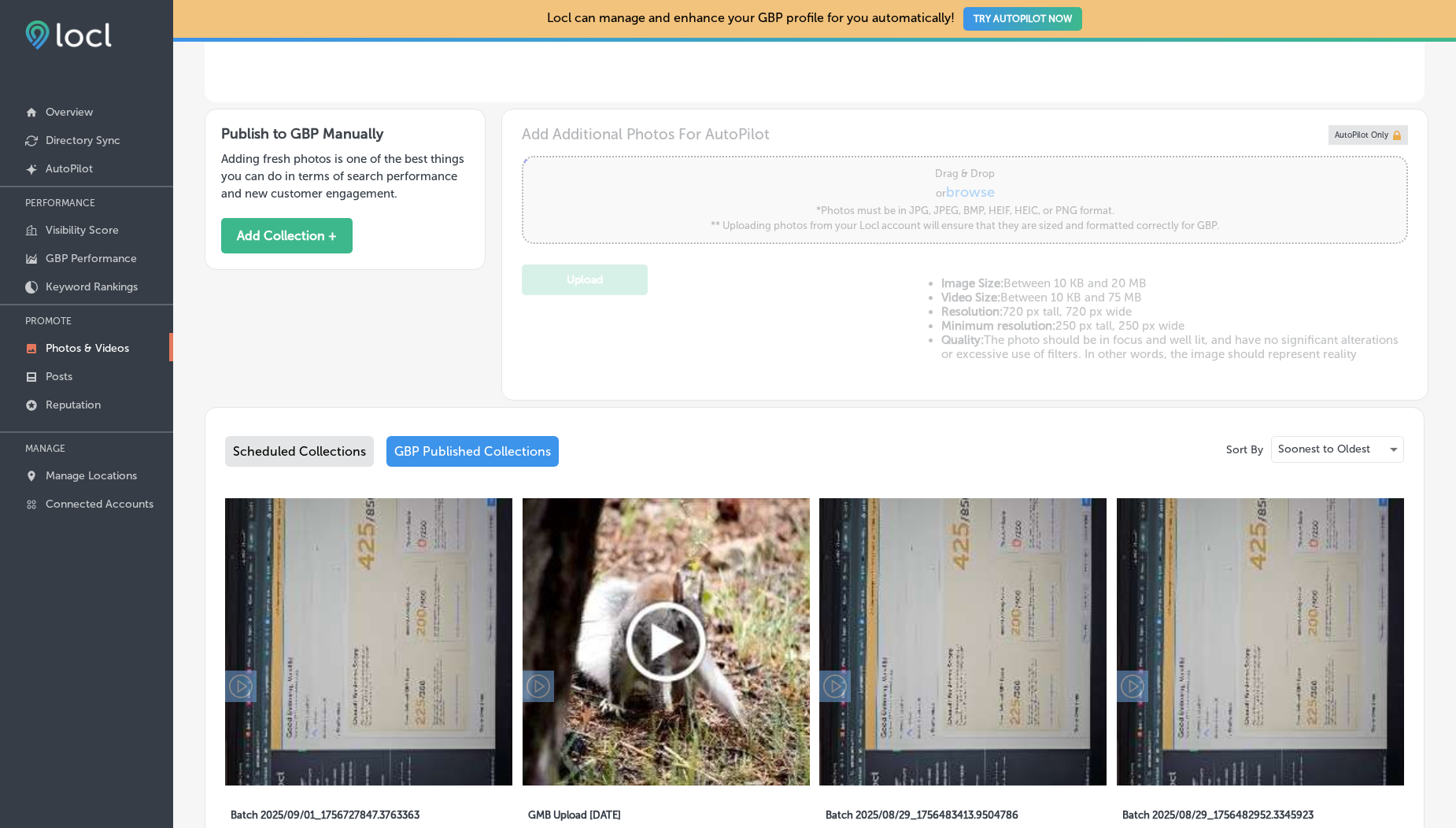
scroll to position [444, 0]
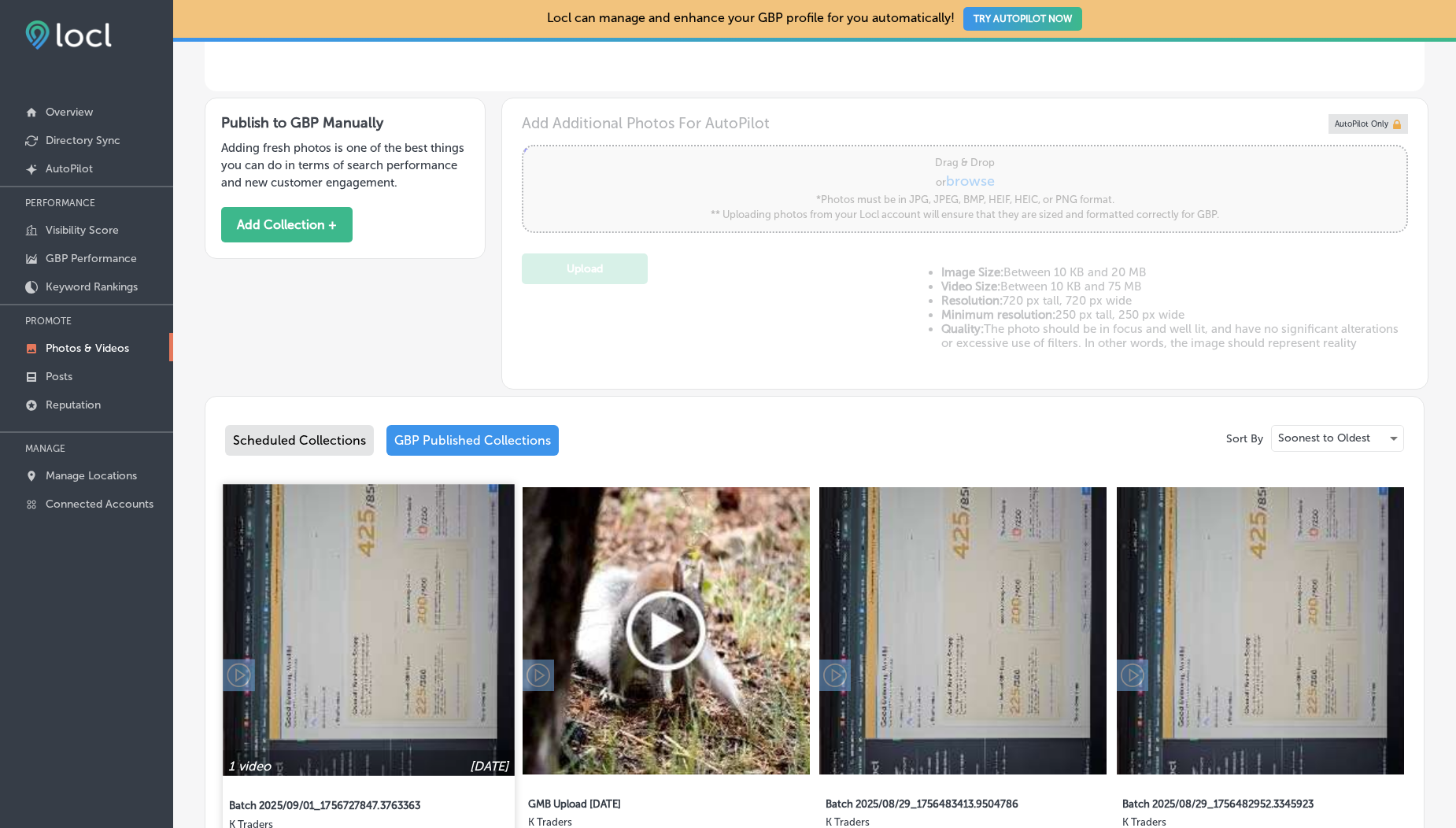
click at [383, 576] on img at bounding box center [368, 629] width 292 height 291
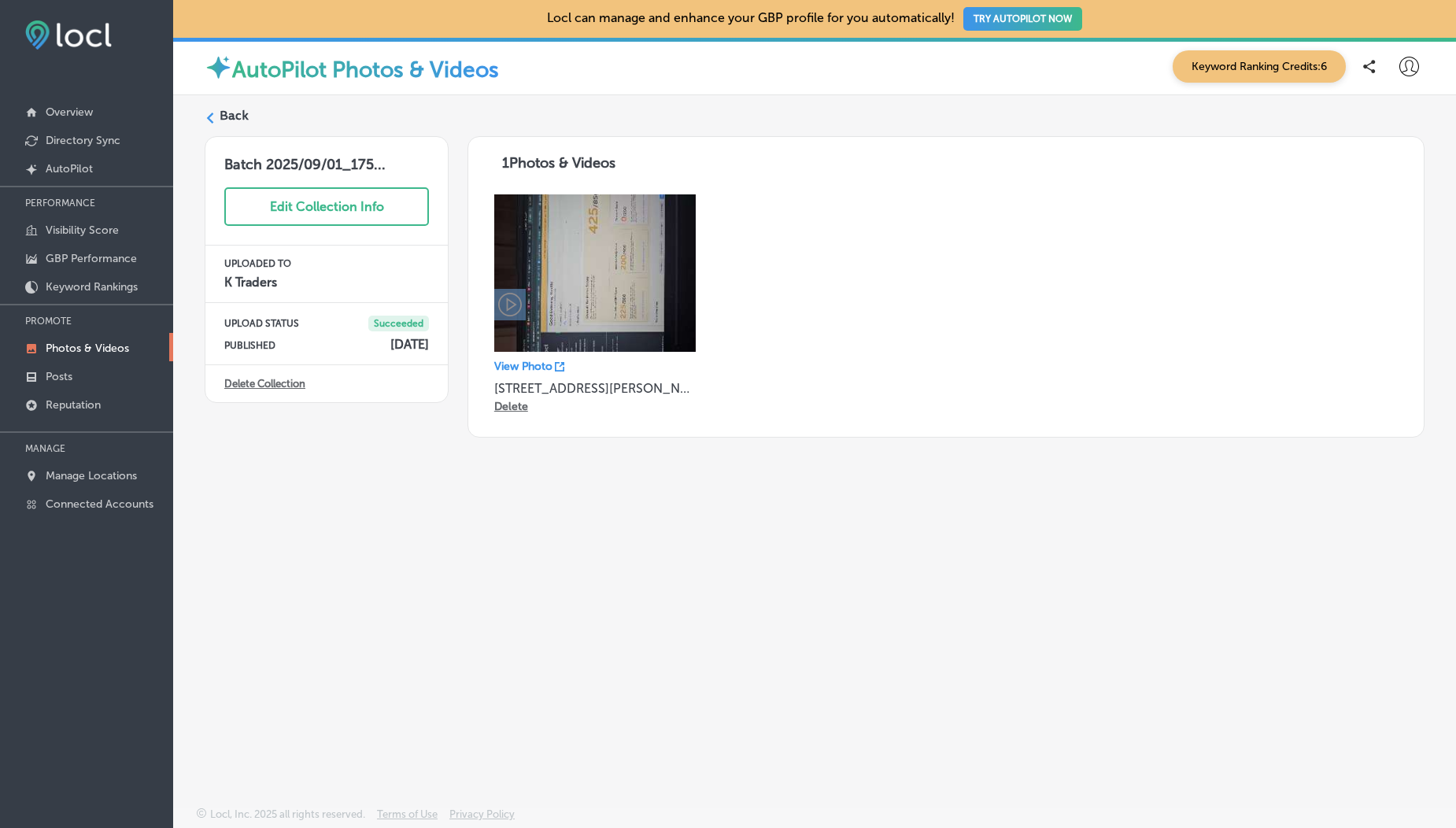
click at [224, 114] on label "Back" at bounding box center [234, 116] width 29 height 18
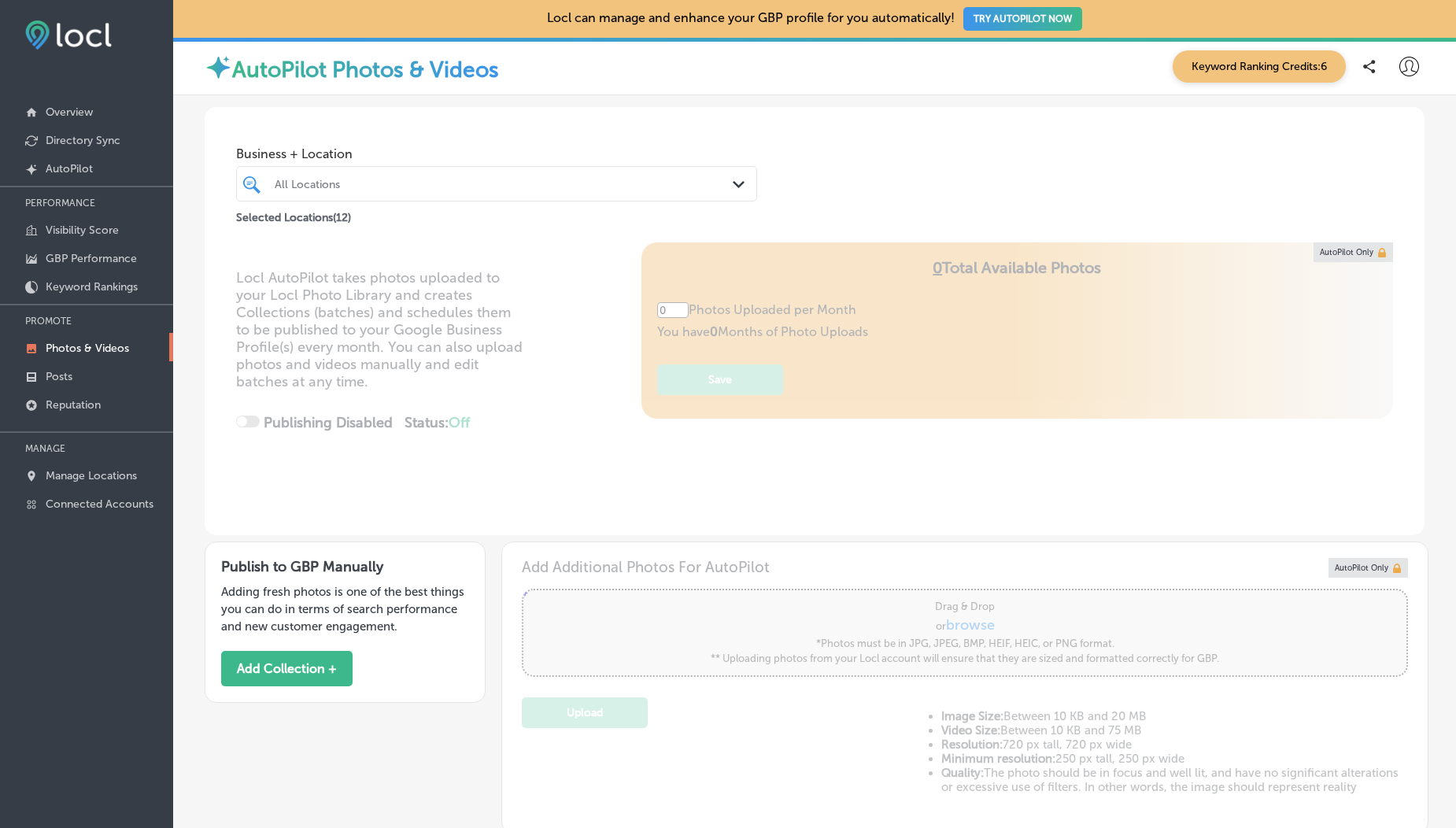
type input "5"
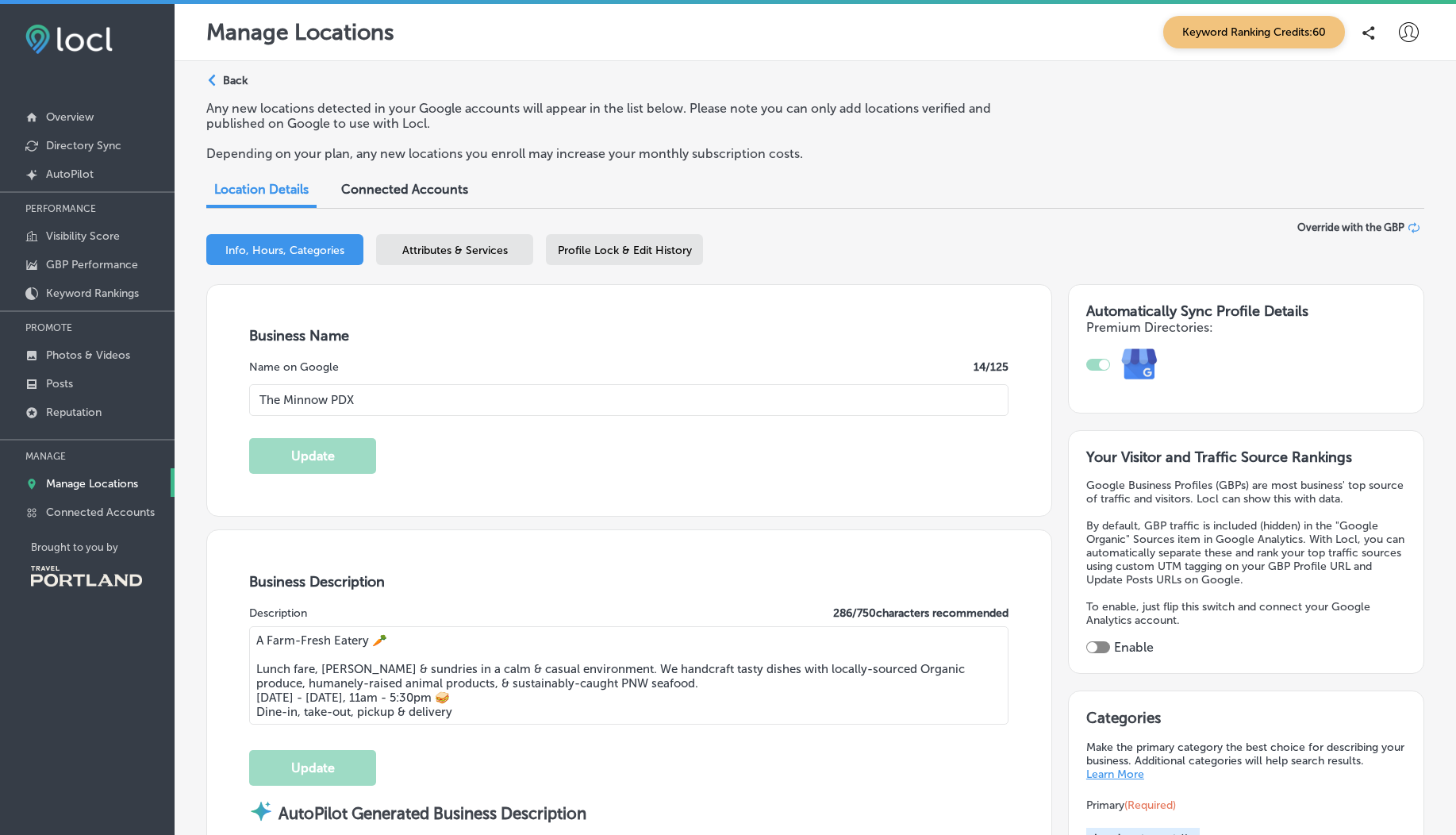
select select "US"
